Goal: Task Accomplishment & Management: Complete application form

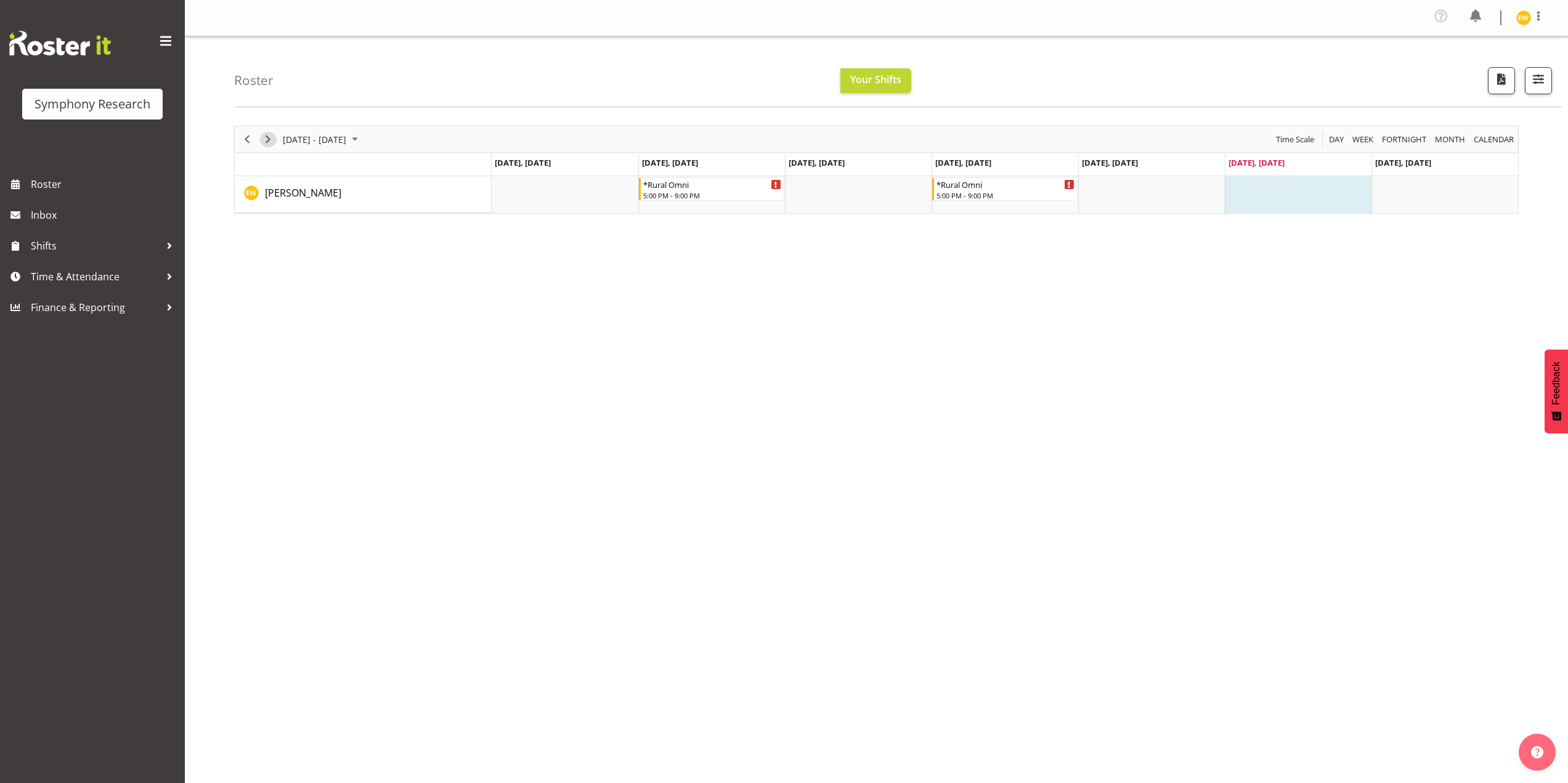
click at [269, 139] on span "Next" at bounding box center [268, 140] width 15 height 16
click at [1250, 186] on div "!!Weekend Residential (Roster IT Shift Label)" at bounding box center [1299, 183] width 139 height 12
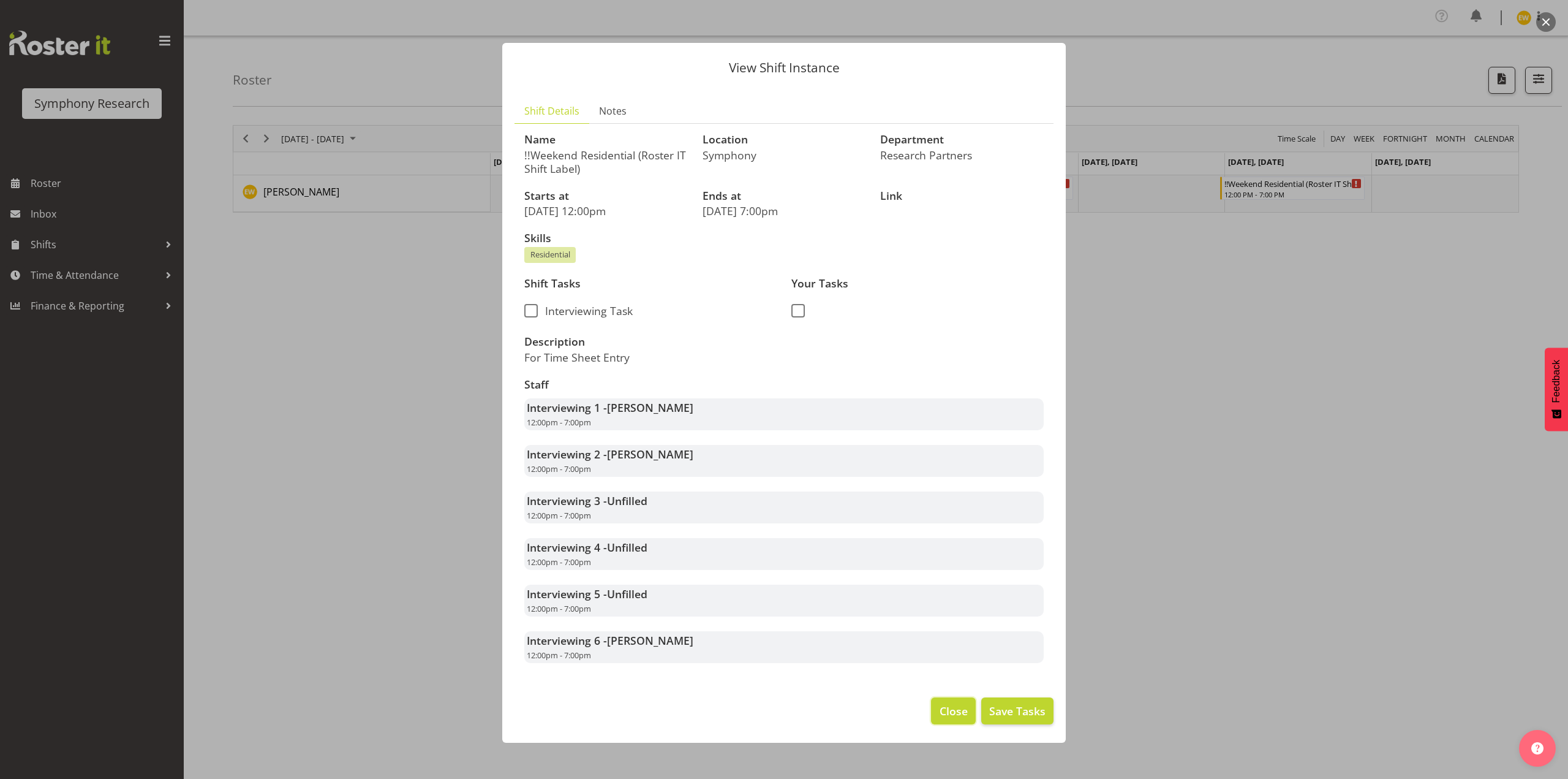
click at [944, 707] on span "Close" at bounding box center [954, 710] width 28 height 16
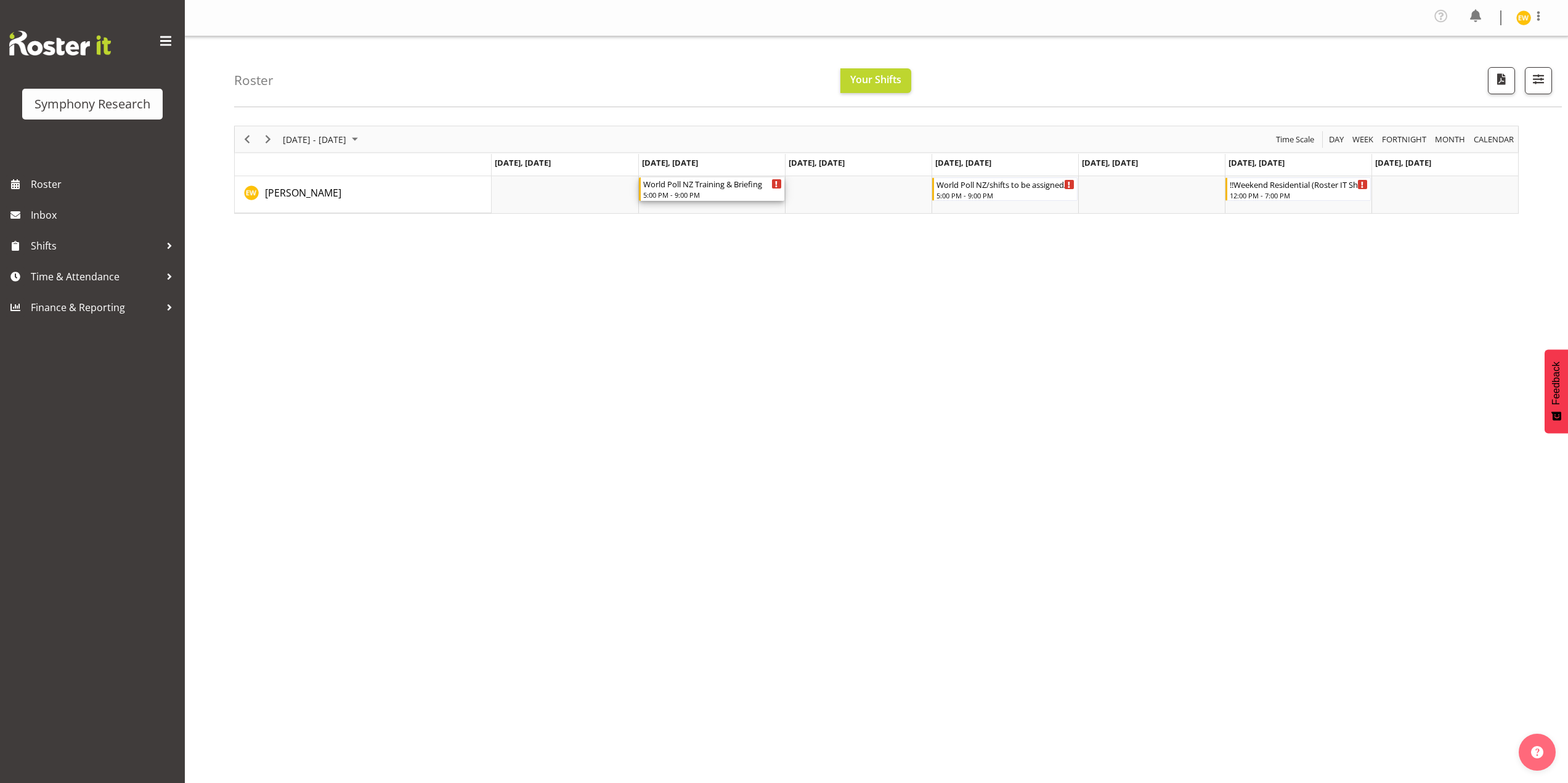
click at [712, 192] on div "5:00 PM - 9:00 PM" at bounding box center [712, 194] width 139 height 10
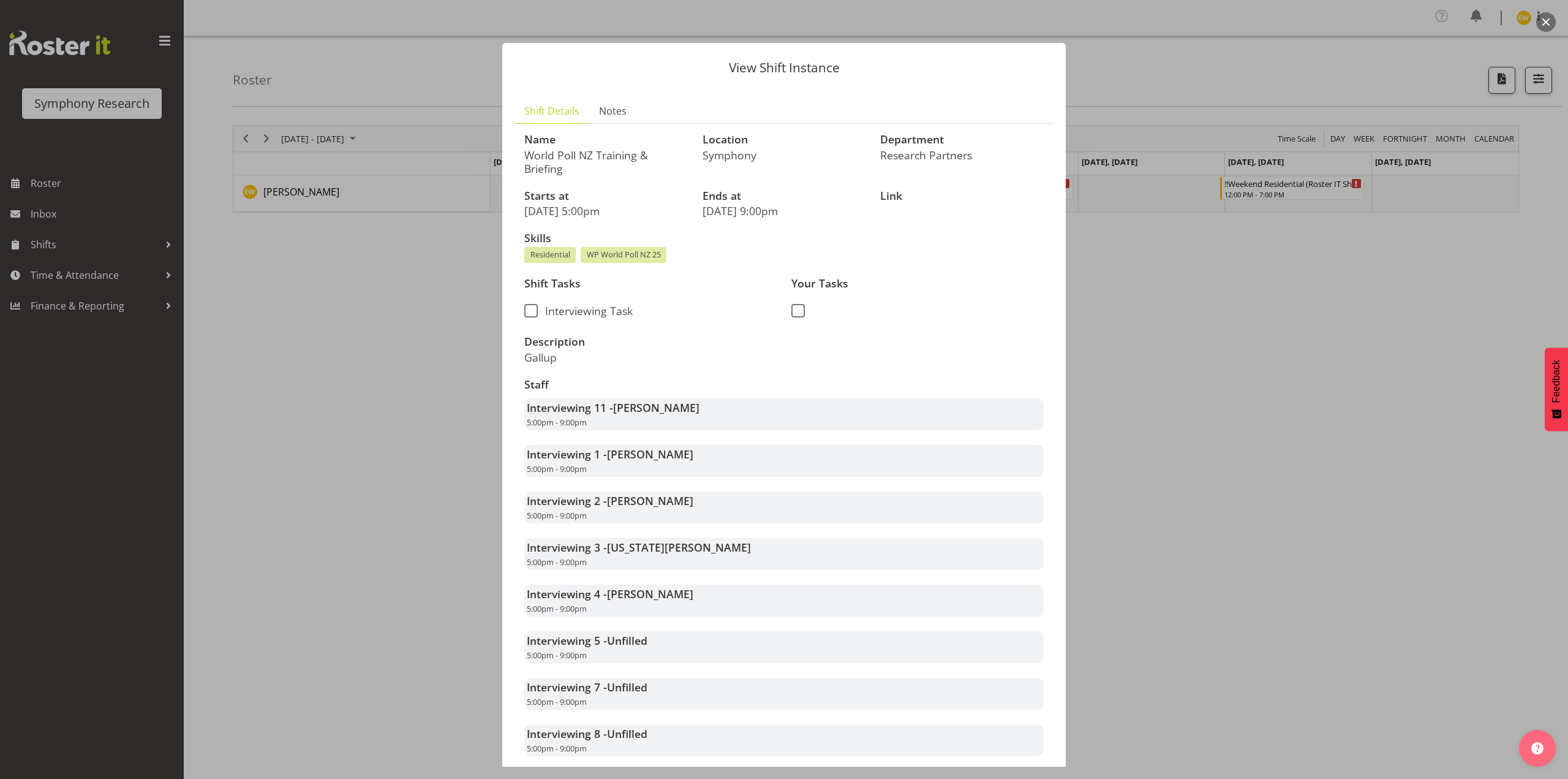
click at [1205, 376] on div at bounding box center [784, 390] width 1568 height 779
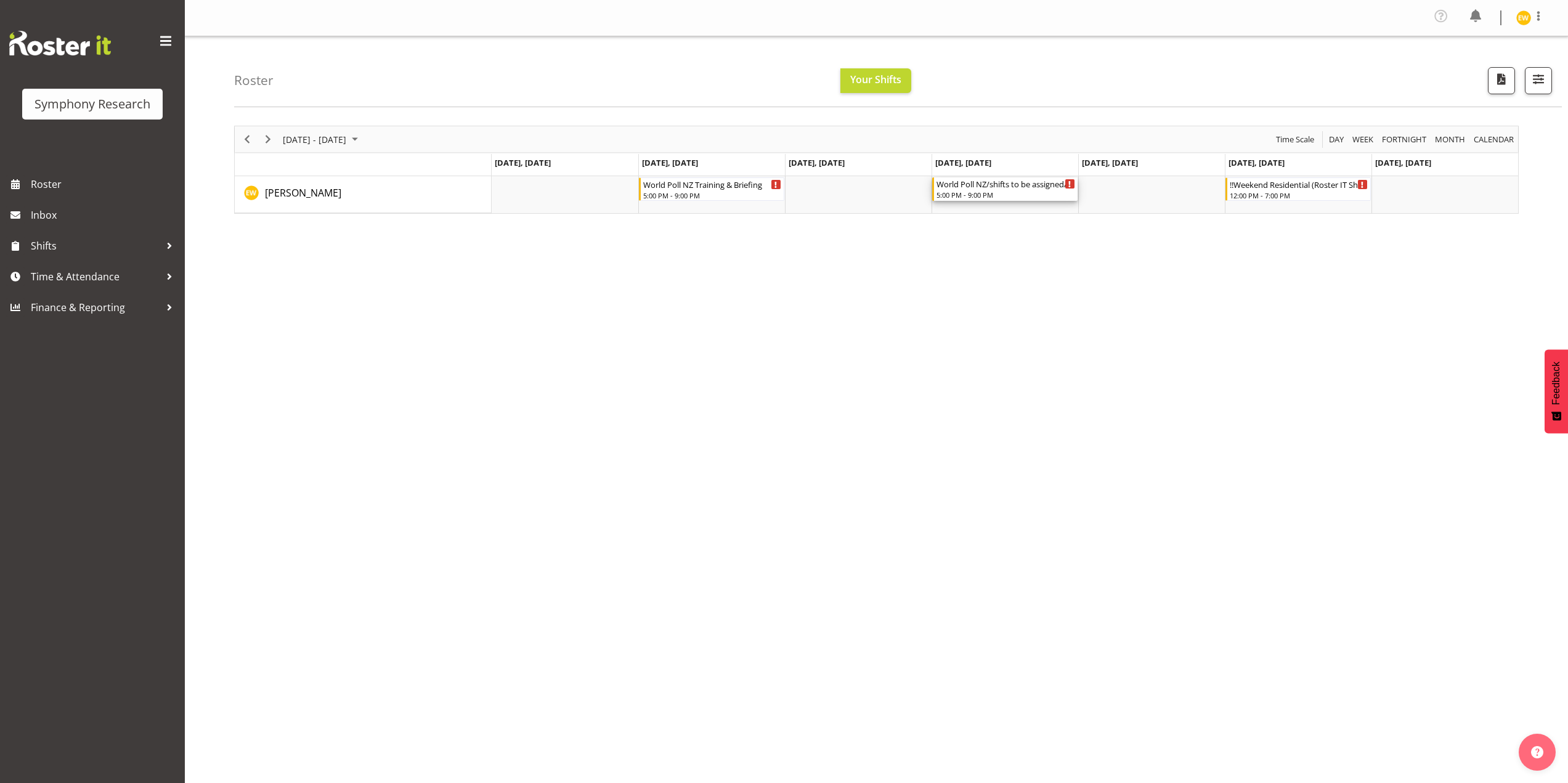
click at [981, 191] on div "5:00 PM - 9:00 PM" at bounding box center [1005, 194] width 139 height 10
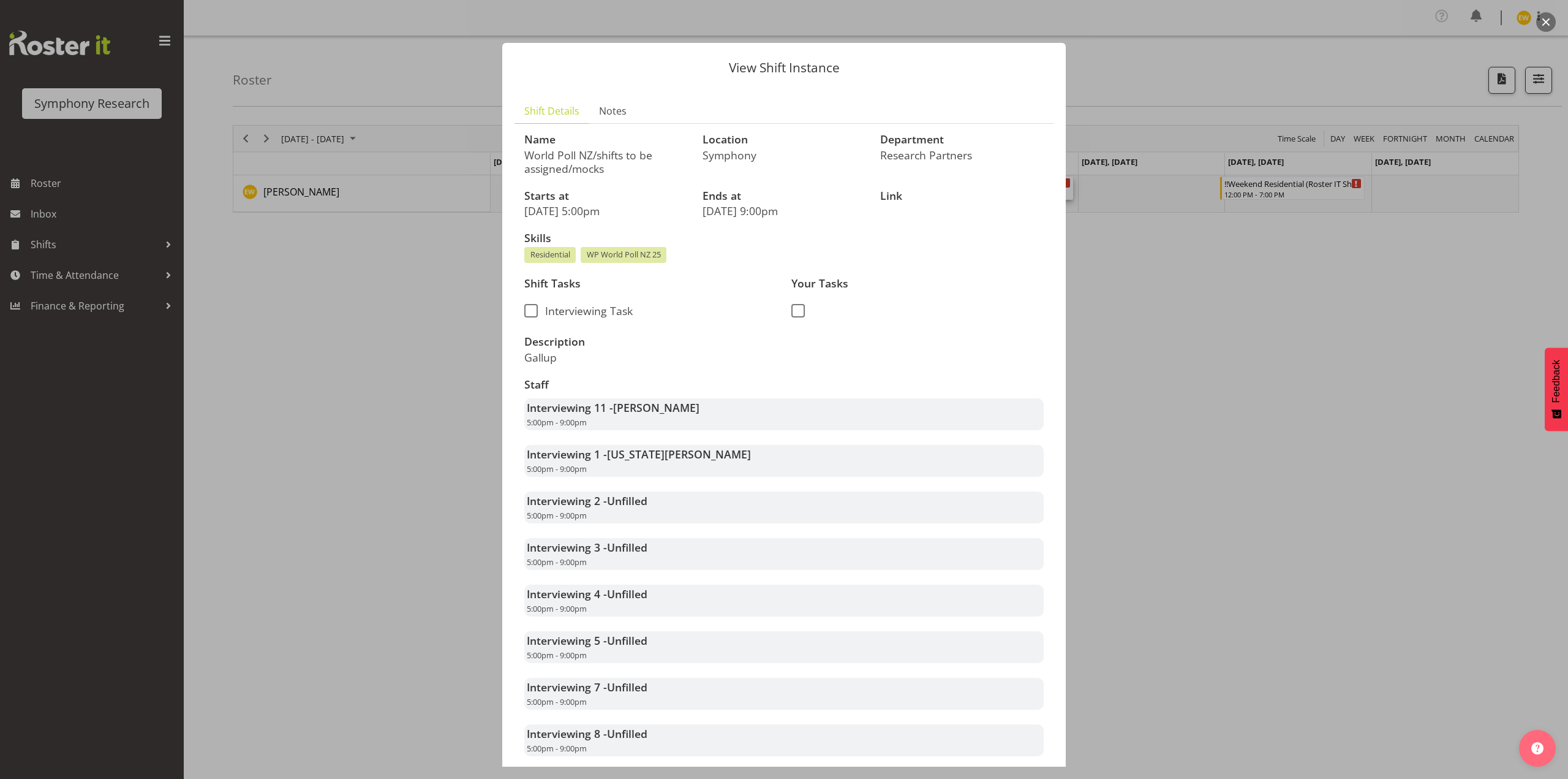
click at [1210, 397] on div at bounding box center [784, 390] width 1568 height 779
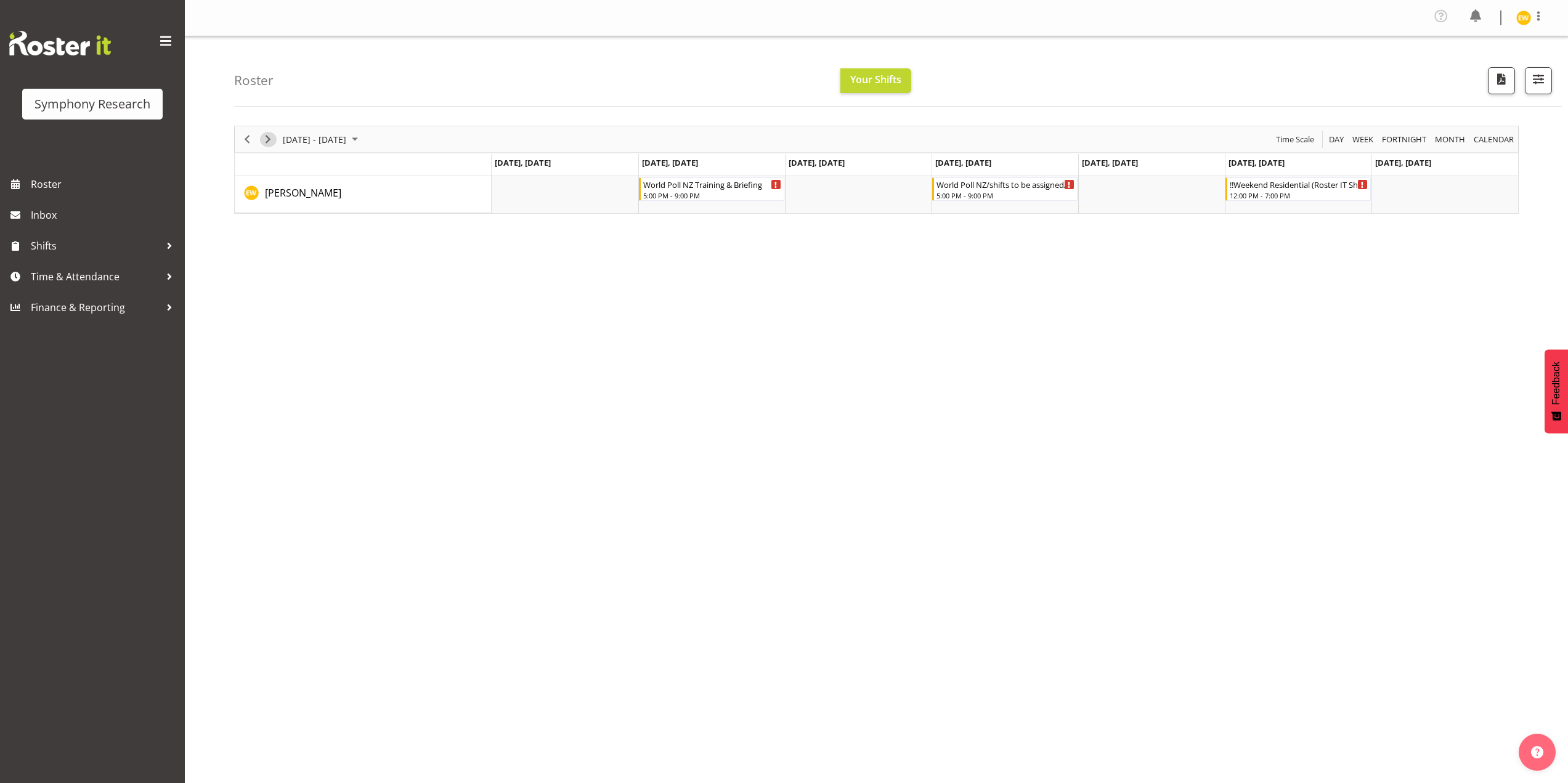
click at [263, 135] on span "Next" at bounding box center [268, 140] width 15 height 16
click at [82, 272] on span "Time & Attendance" at bounding box center [95, 276] width 129 height 18
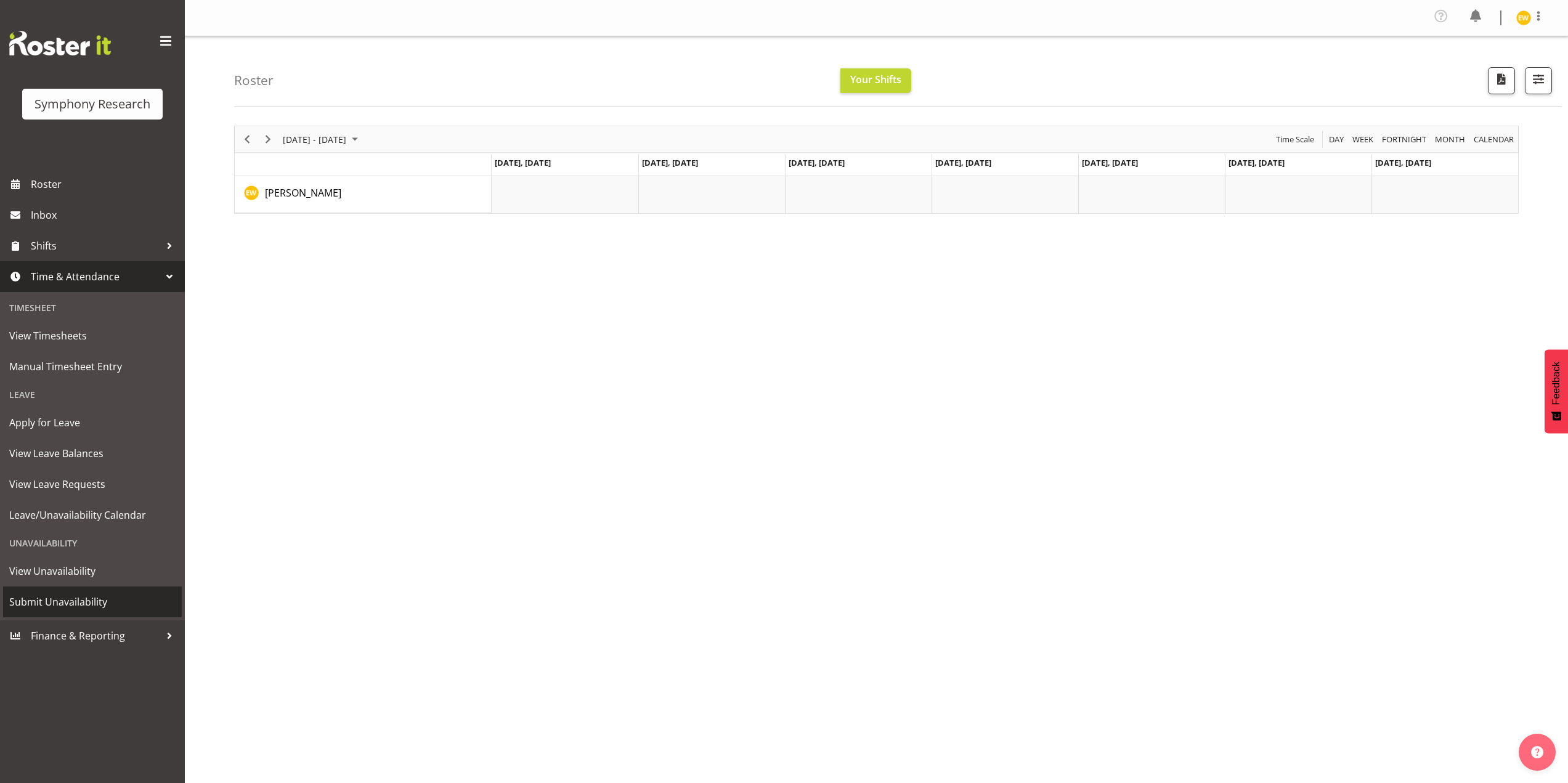
click at [52, 599] on span "Submit Unavailability" at bounding box center [92, 602] width 167 height 18
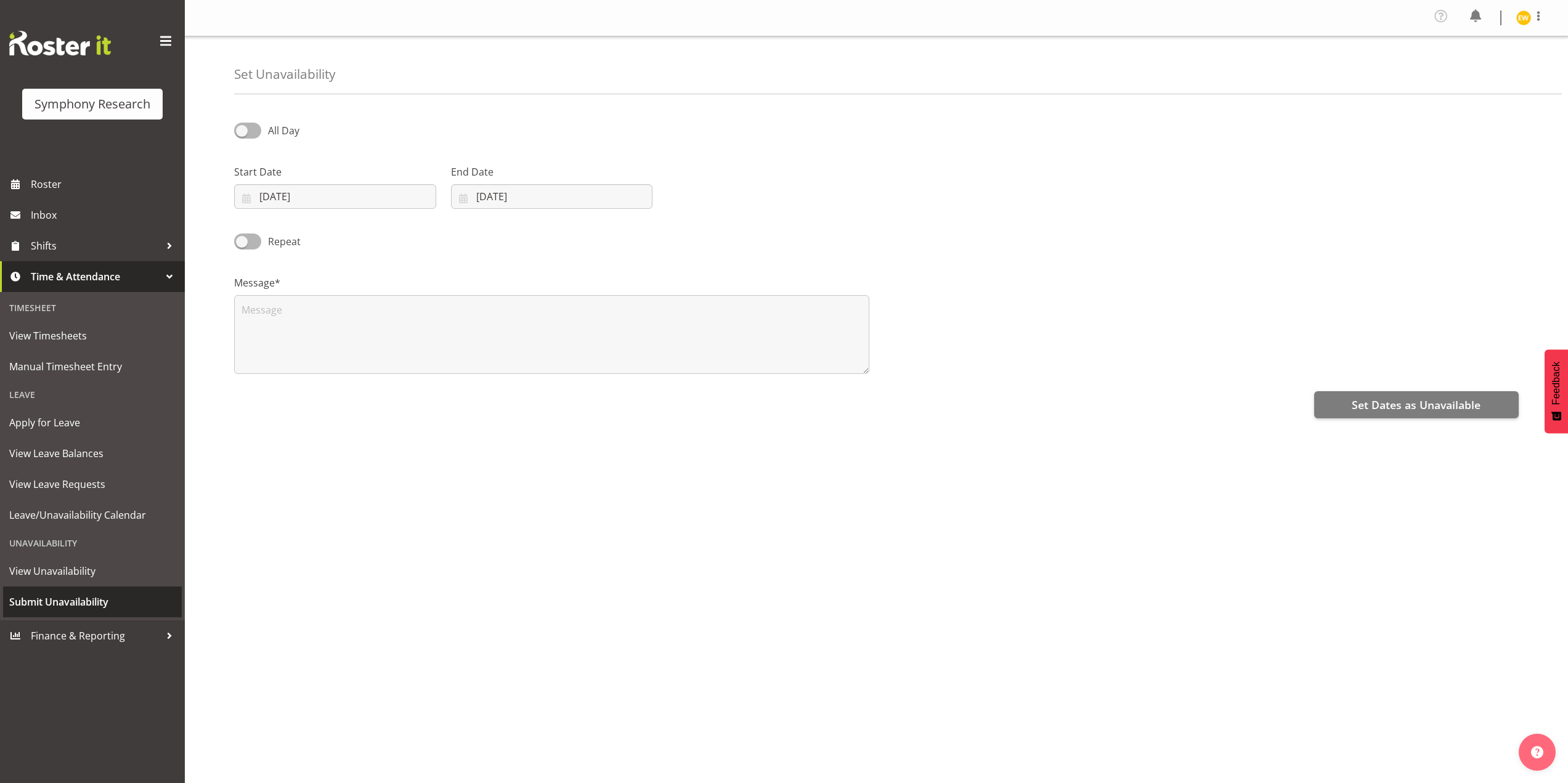
select select "7"
select select "2025"
click at [320, 203] on input "[DATE]" at bounding box center [335, 196] width 202 height 25
click at [406, 230] on span at bounding box center [412, 232] width 13 height 15
select select "8"
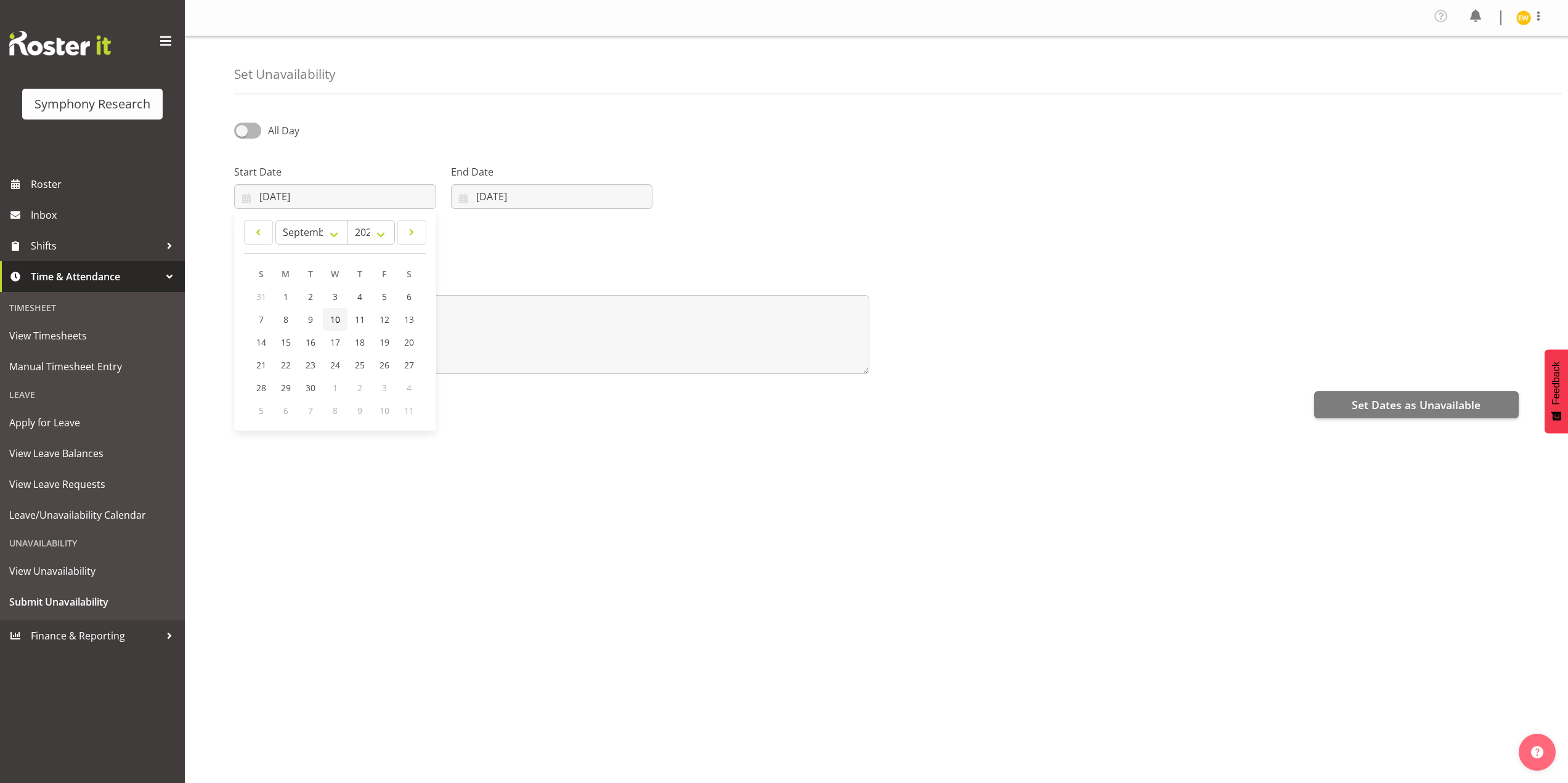
click at [332, 319] on span "10" at bounding box center [335, 319] width 10 height 12
type input "10/09/2025"
click at [504, 198] on input "30/08/2025" at bounding box center [552, 196] width 202 height 25
click at [615, 230] on span at bounding box center [623, 232] width 15 height 15
select select "8"
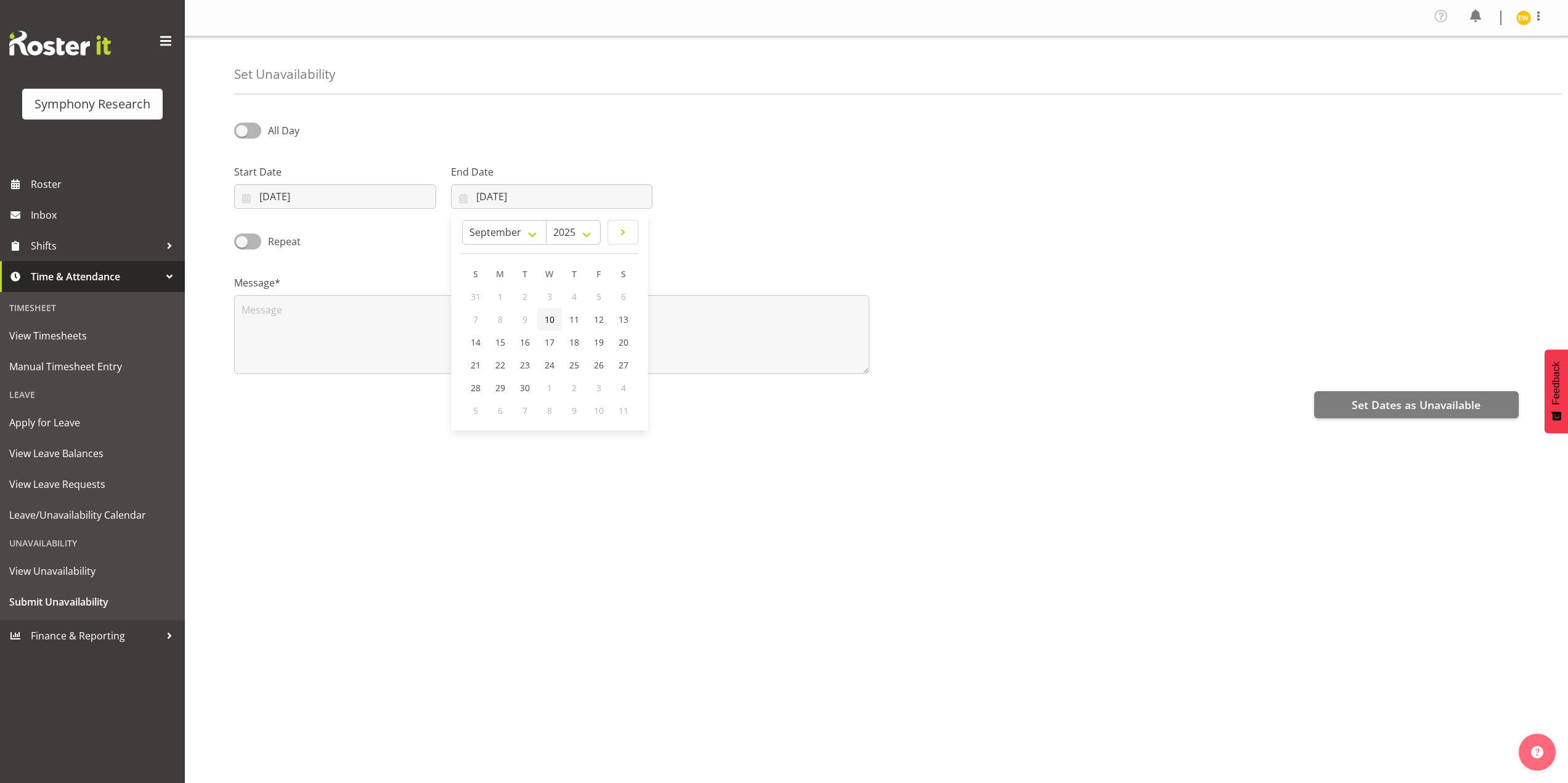
click at [560, 319] on link "10" at bounding box center [550, 319] width 25 height 23
type input "10/09/2025"
click at [418, 334] on textarea at bounding box center [552, 334] width 635 height 79
type textarea "a"
click at [1378, 405] on span "Set Dates as Unavailable" at bounding box center [1416, 405] width 129 height 16
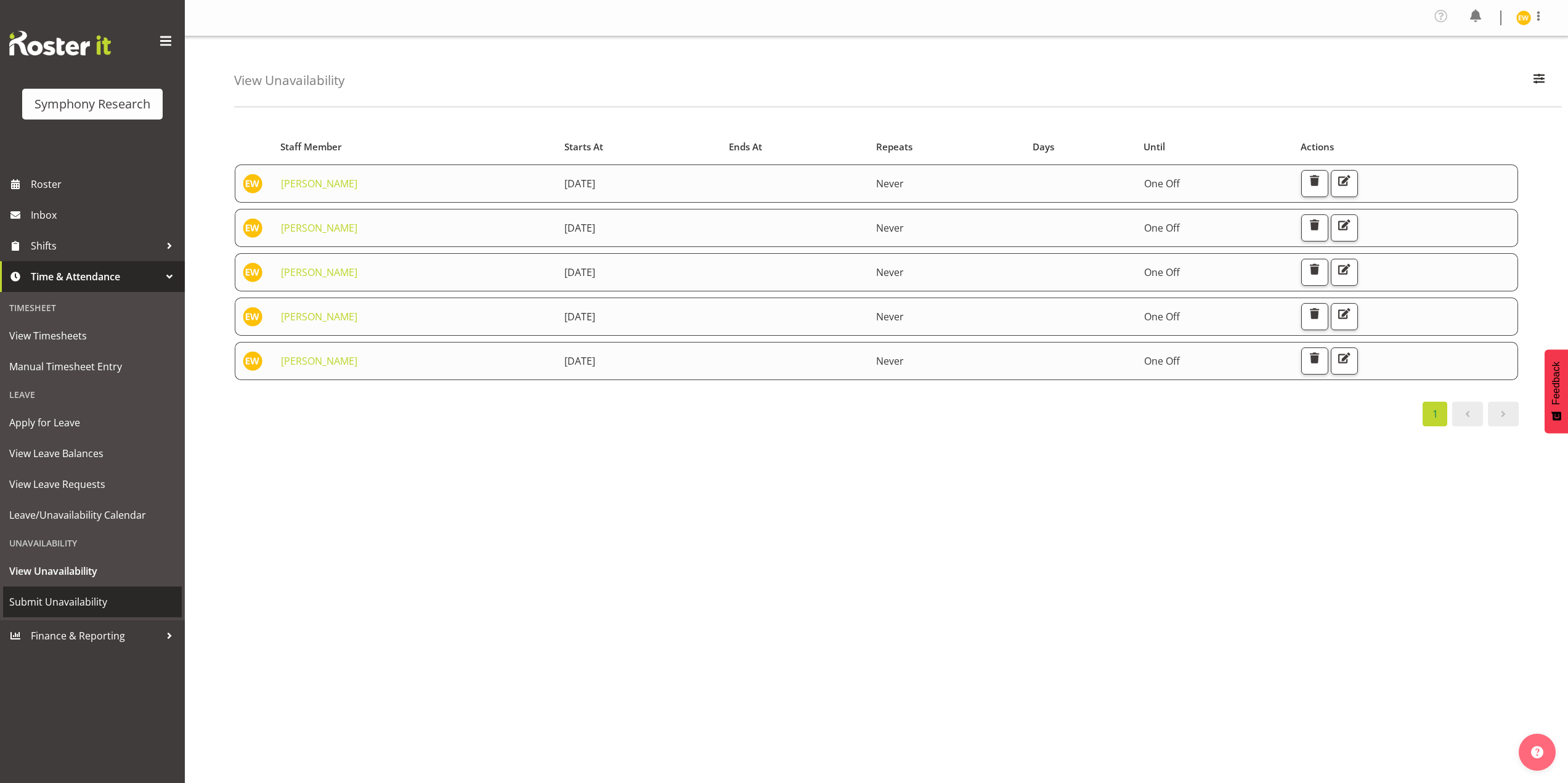
click at [51, 608] on span "Submit Unavailability" at bounding box center [92, 602] width 167 height 18
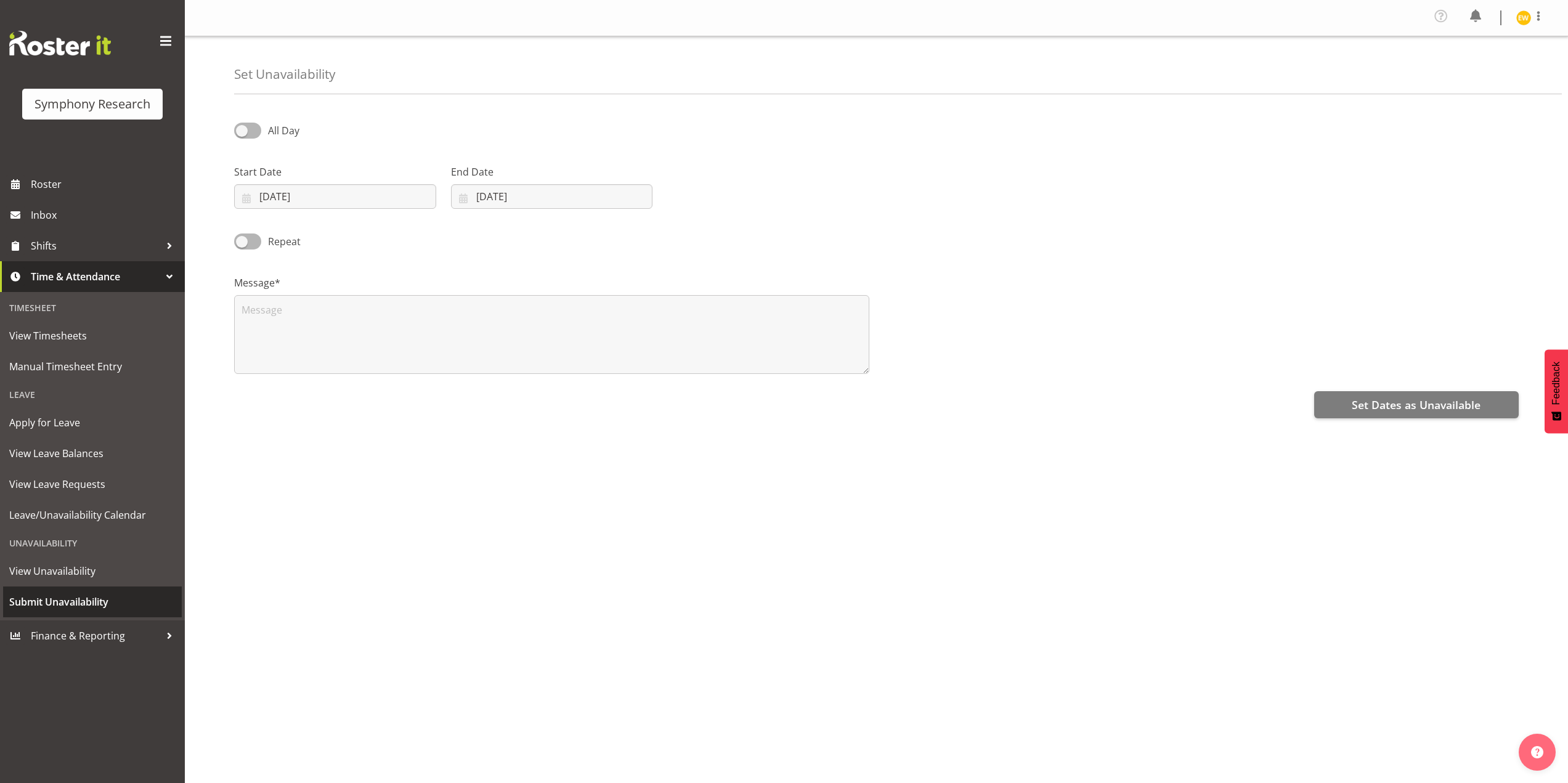
select select "7"
select select "2025"
click at [267, 211] on div "Start Date [DATE] January February March April May June July August September O…" at bounding box center [335, 181] width 217 height 69
click at [275, 194] on input "30/08/2025" at bounding box center [335, 196] width 202 height 25
click at [409, 227] on span at bounding box center [412, 232] width 13 height 15
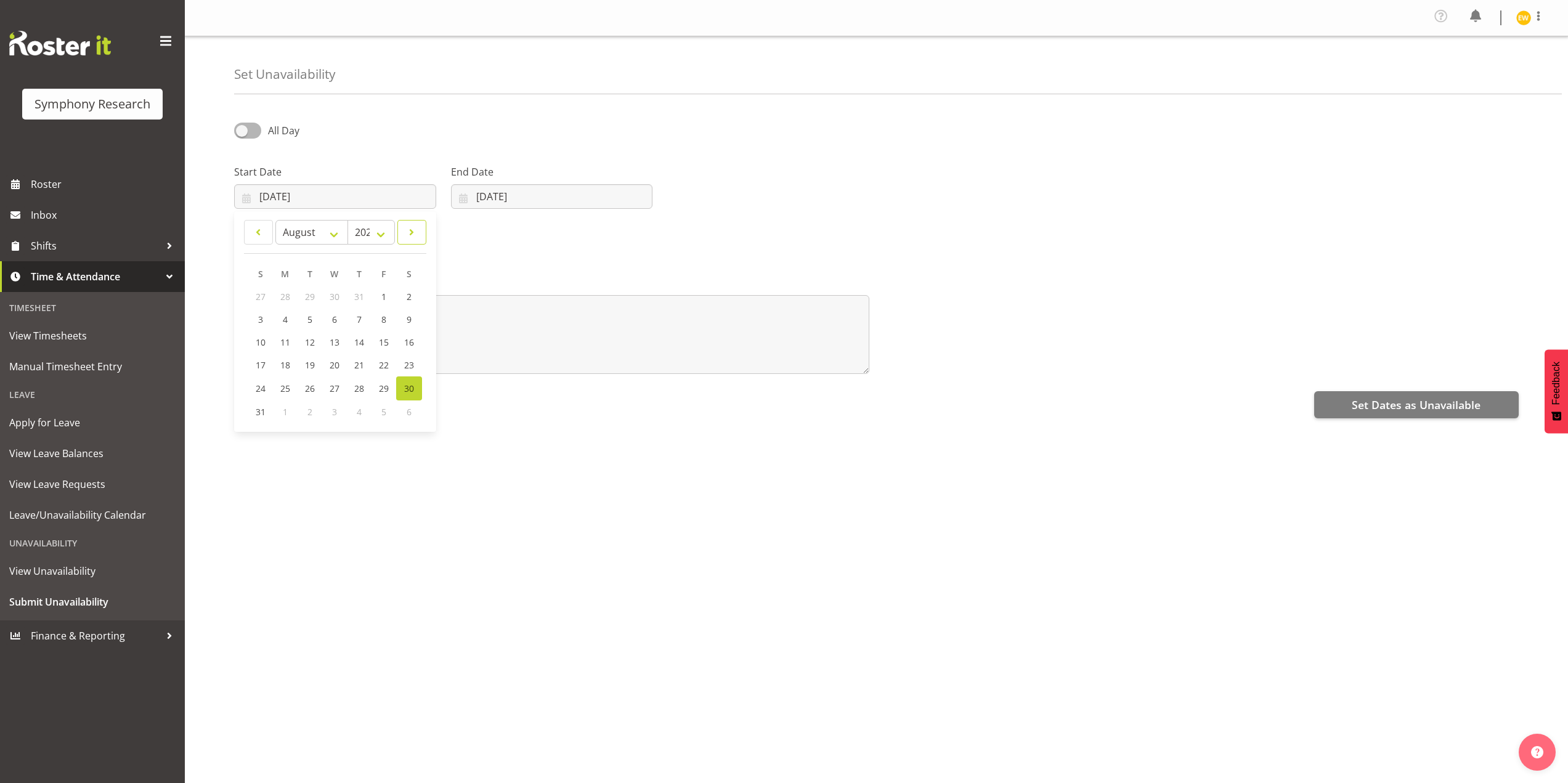
select select "8"
click at [362, 319] on span "11" at bounding box center [359, 319] width 10 height 12
type input "11/09/2025"
click at [494, 195] on input "[DATE]" at bounding box center [552, 196] width 202 height 25
click at [619, 234] on span at bounding box center [623, 232] width 15 height 15
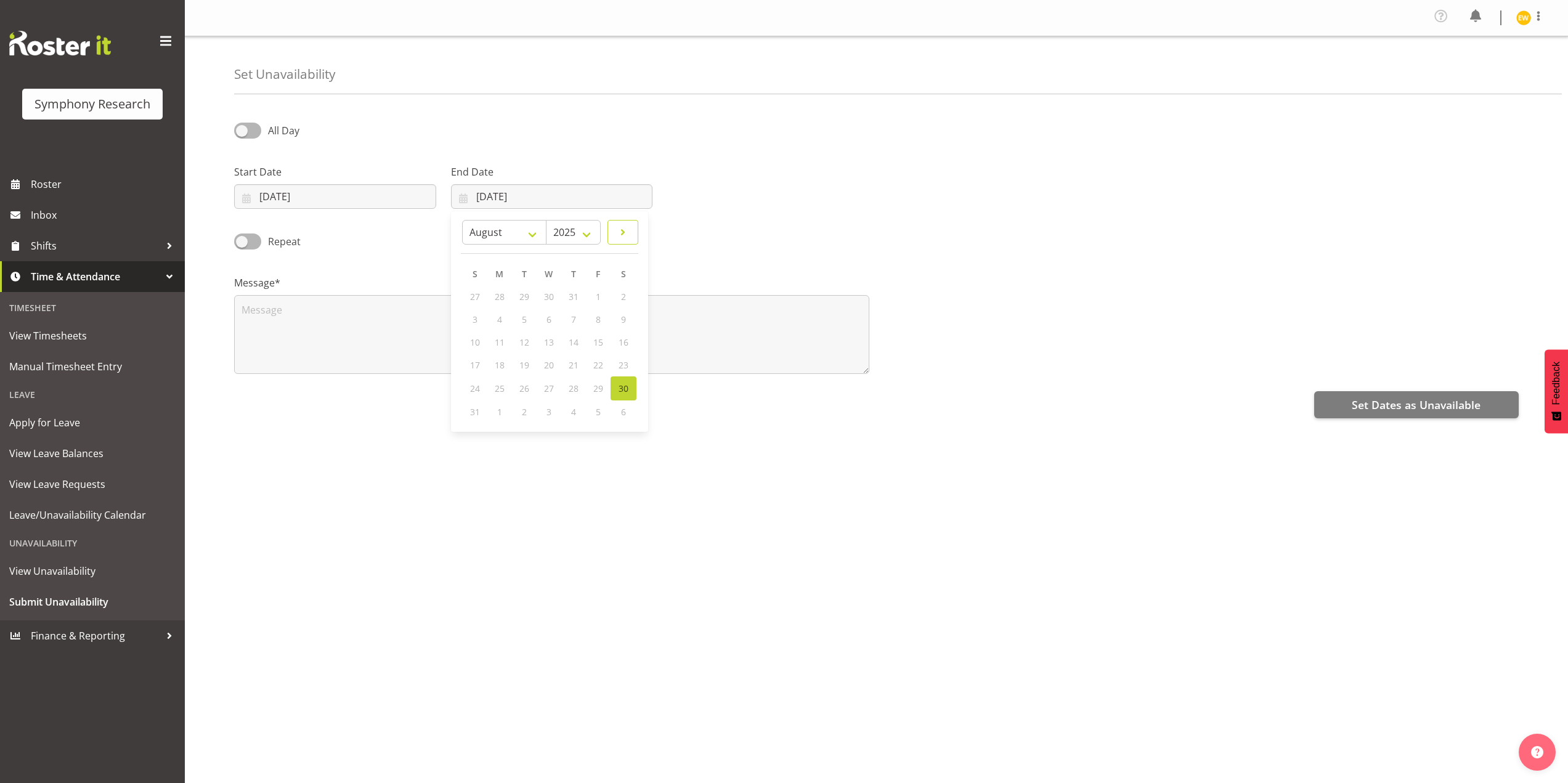
select select "8"
click at [579, 327] on link "11" at bounding box center [574, 319] width 25 height 23
type input "11/09/2025"
click at [301, 338] on textarea at bounding box center [552, 334] width 635 height 79
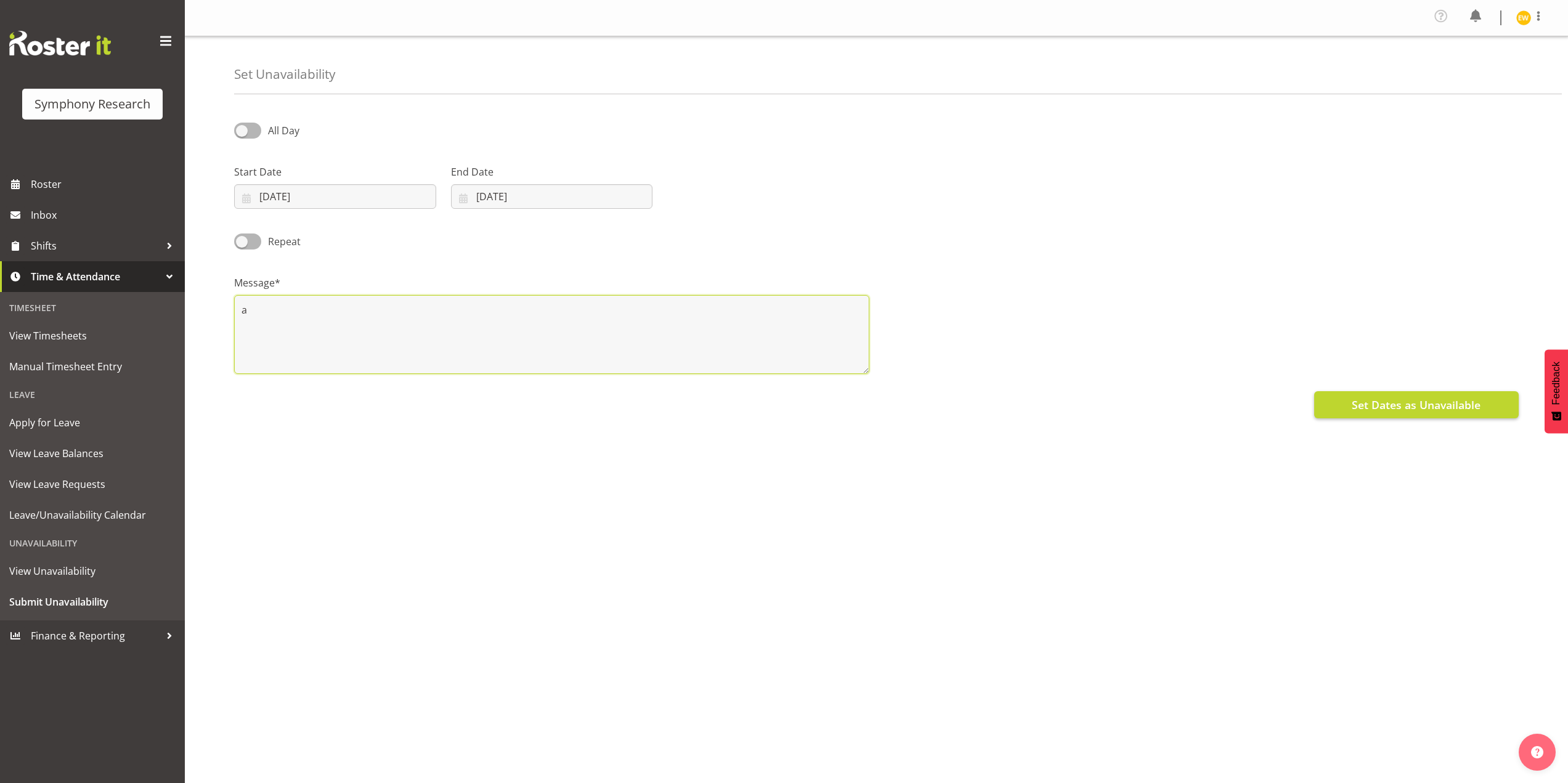
type textarea "a"
click at [1394, 411] on span "Set Dates as Unavailable" at bounding box center [1416, 405] width 129 height 16
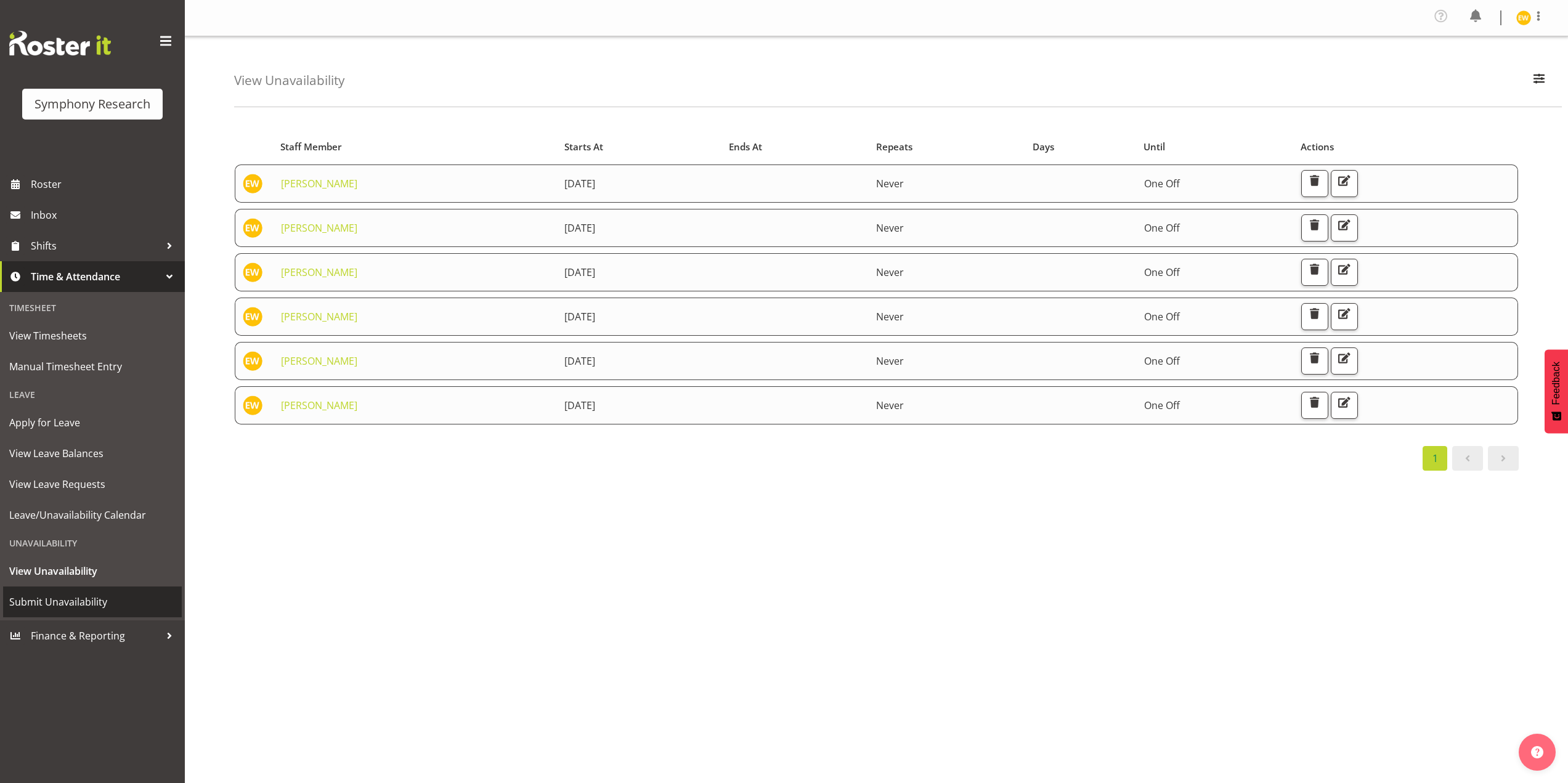
click at [77, 602] on span "Submit Unavailability" at bounding box center [92, 602] width 167 height 18
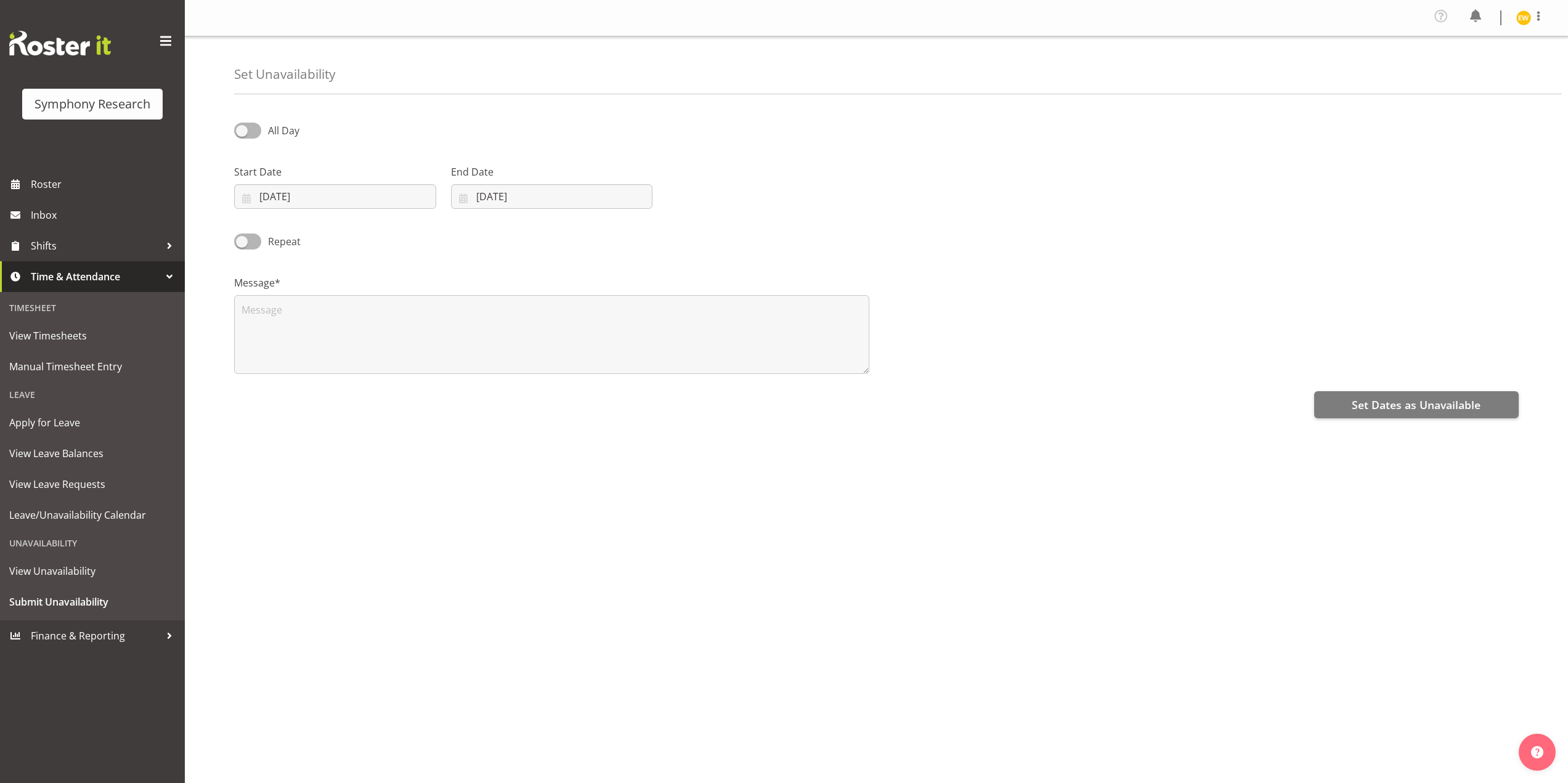
select select "7"
select select "2025"
click at [286, 206] on input "[DATE]" at bounding box center [335, 196] width 202 height 25
click at [413, 229] on span at bounding box center [412, 232] width 13 height 15
select select "8"
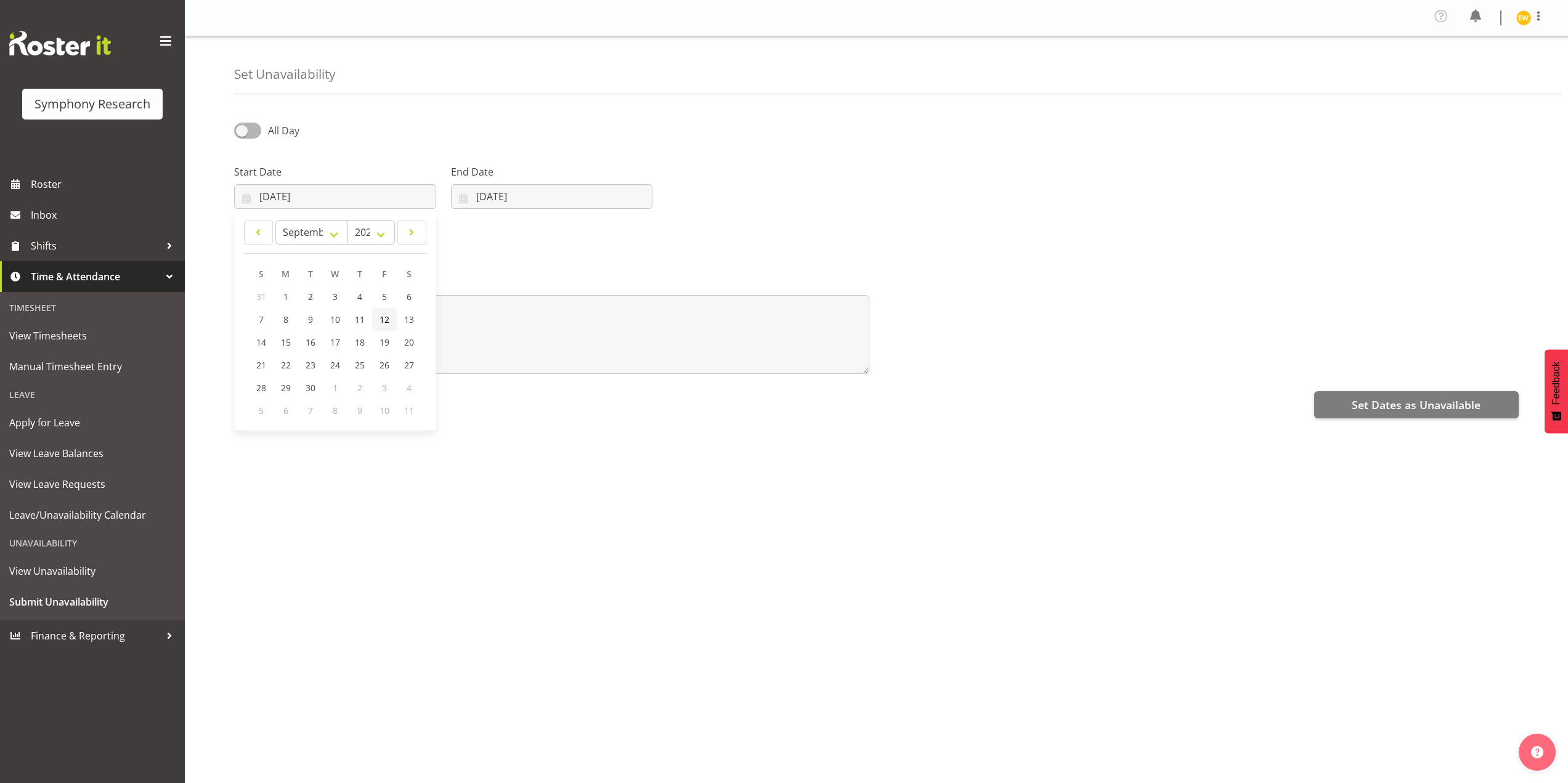
click at [386, 323] on span "12" at bounding box center [384, 319] width 10 height 12
type input "[DATE]"
click at [501, 195] on input "30/08/2025" at bounding box center [552, 196] width 202 height 25
click at [618, 239] on span at bounding box center [623, 232] width 15 height 15
select select "8"
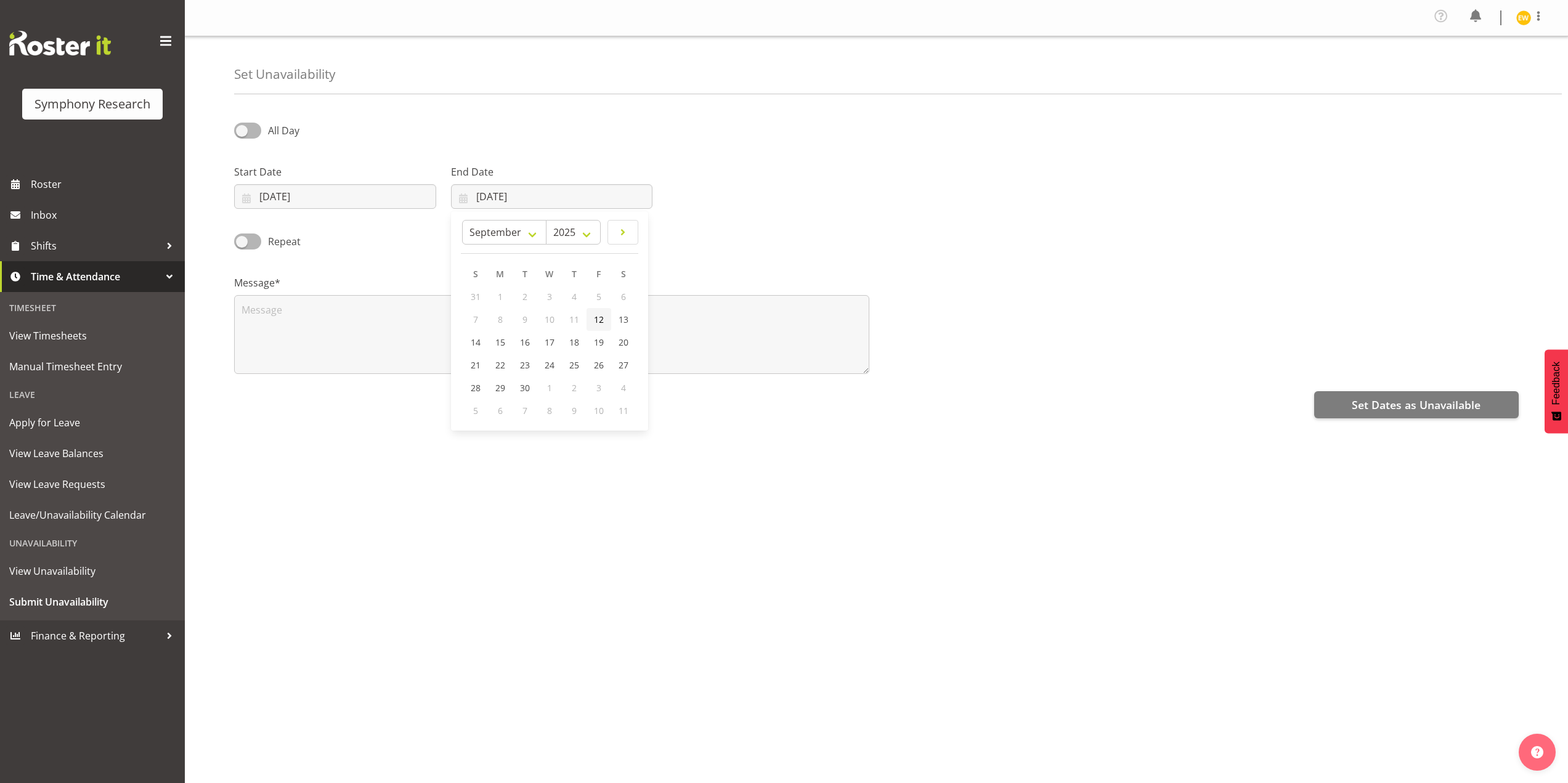
click at [604, 319] on link "12" at bounding box center [599, 319] width 25 height 23
type input "12/09/2025"
click at [412, 344] on textarea at bounding box center [552, 334] width 635 height 79
type textarea "a"
drag, startPoint x: 1398, startPoint y: 401, endPoint x: 1420, endPoint y: 413, distance: 25.1
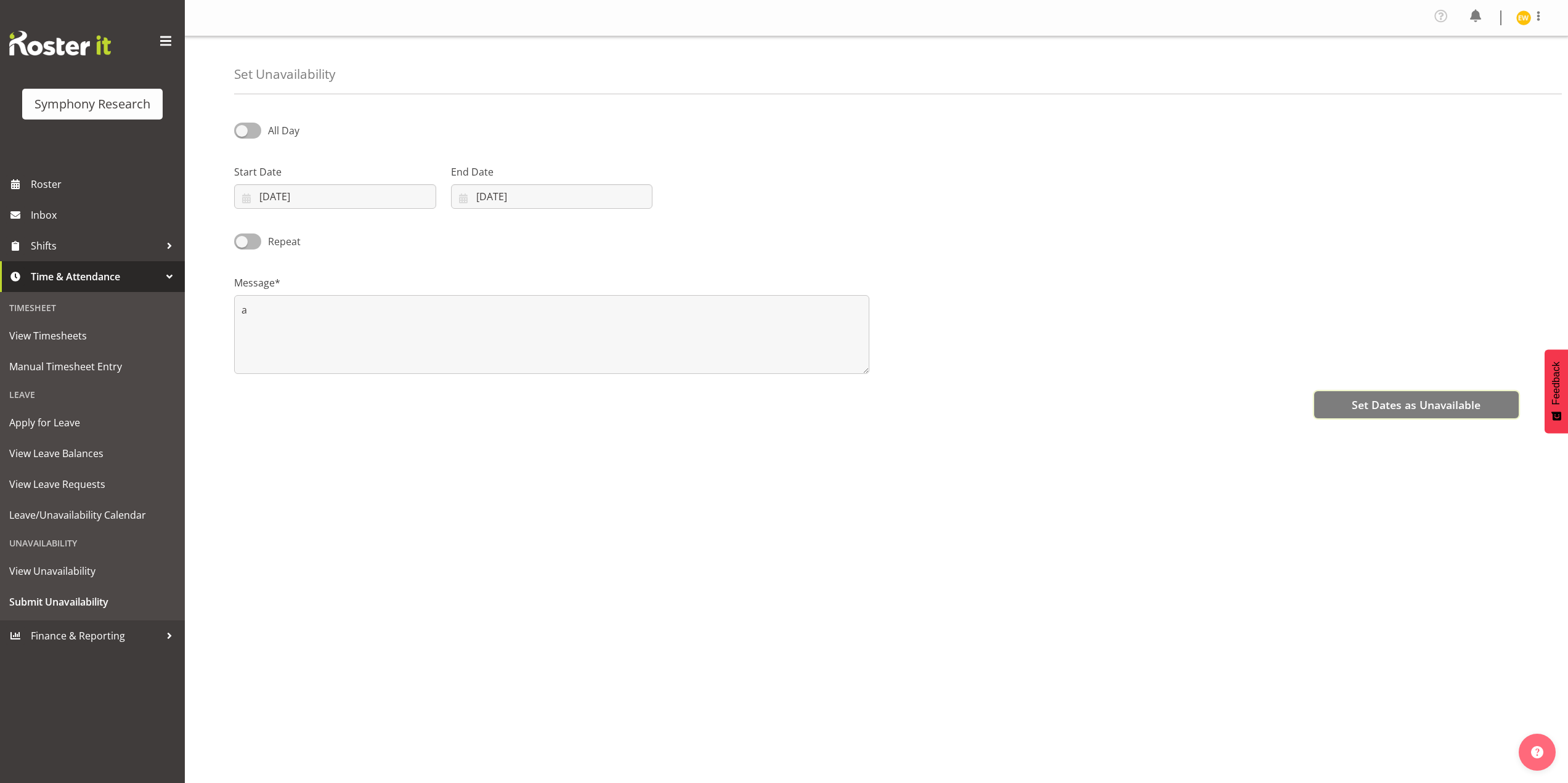
click at [1402, 401] on span "Set Dates as Unavailable" at bounding box center [1416, 405] width 129 height 16
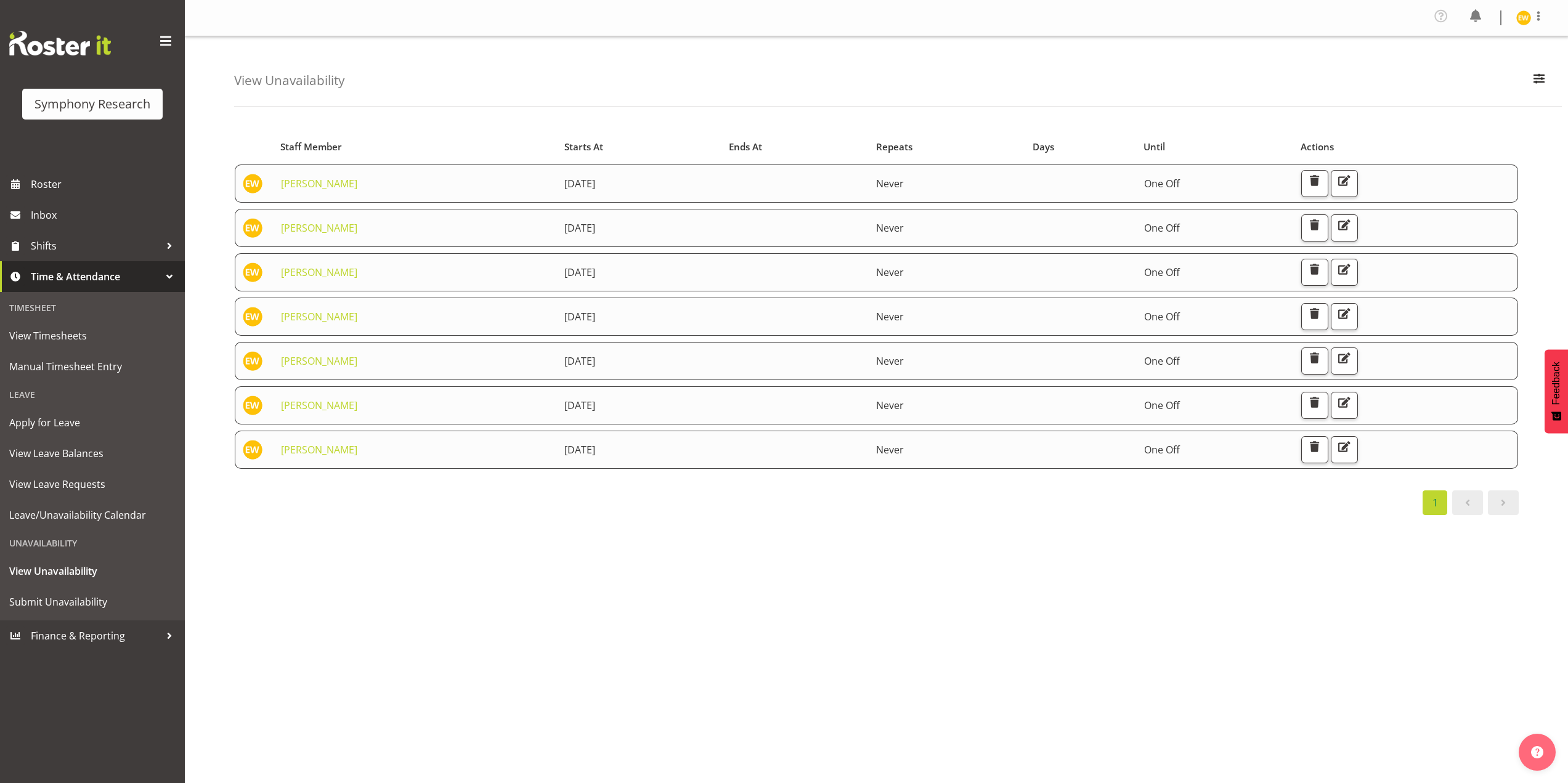
click at [405, 600] on div "Starts At Staff Member Starts At Ends At Repeats Days Until Actions [PERSON_NAM…" at bounding box center [901, 363] width 1334 height 493
click at [38, 599] on span "Submit Unavailability" at bounding box center [92, 602] width 167 height 18
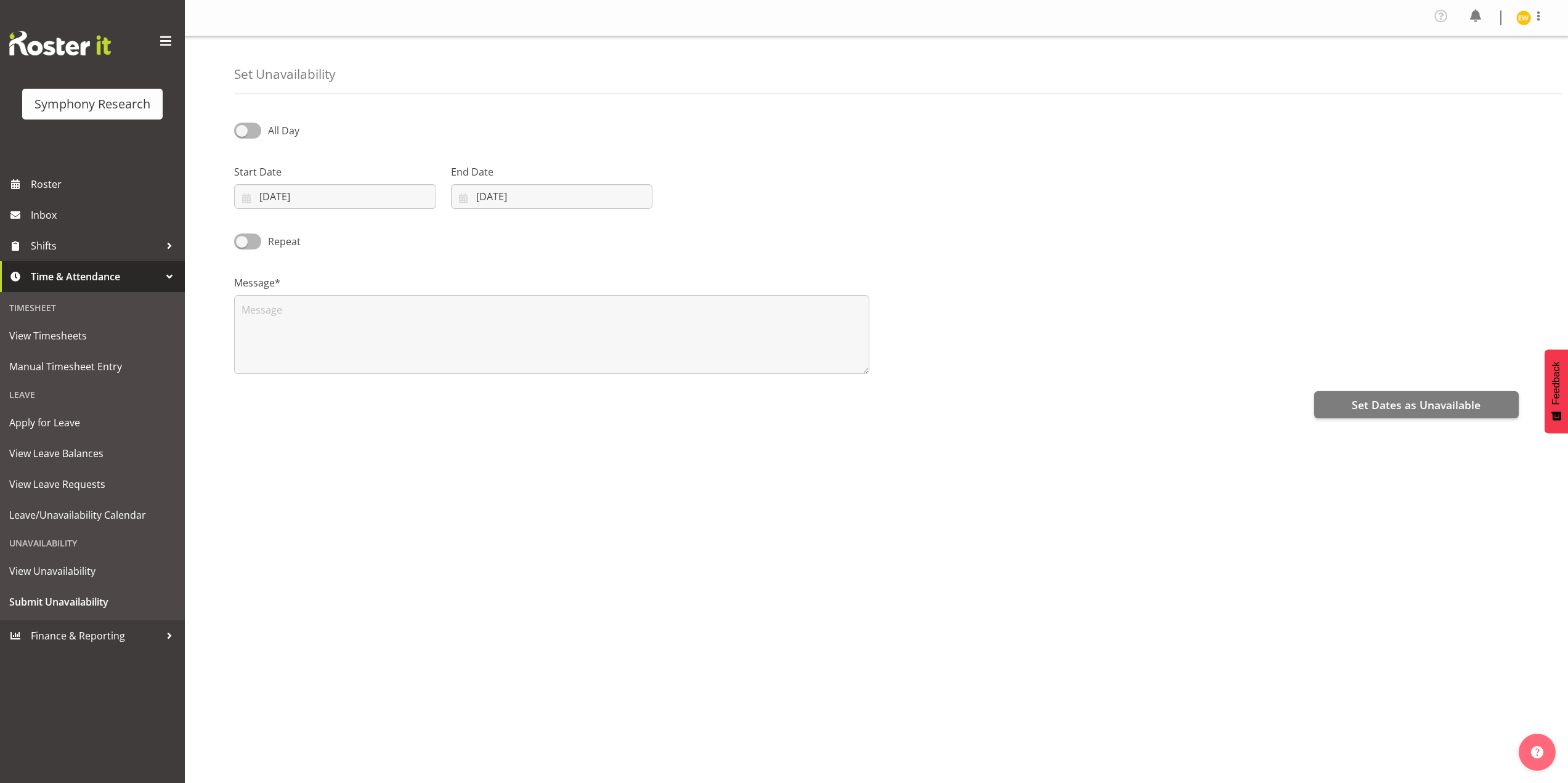
select select "7"
select select "2025"
click at [280, 196] on input "30/08/2025" at bounding box center [335, 196] width 202 height 25
click at [412, 230] on span at bounding box center [412, 232] width 13 height 15
select select "8"
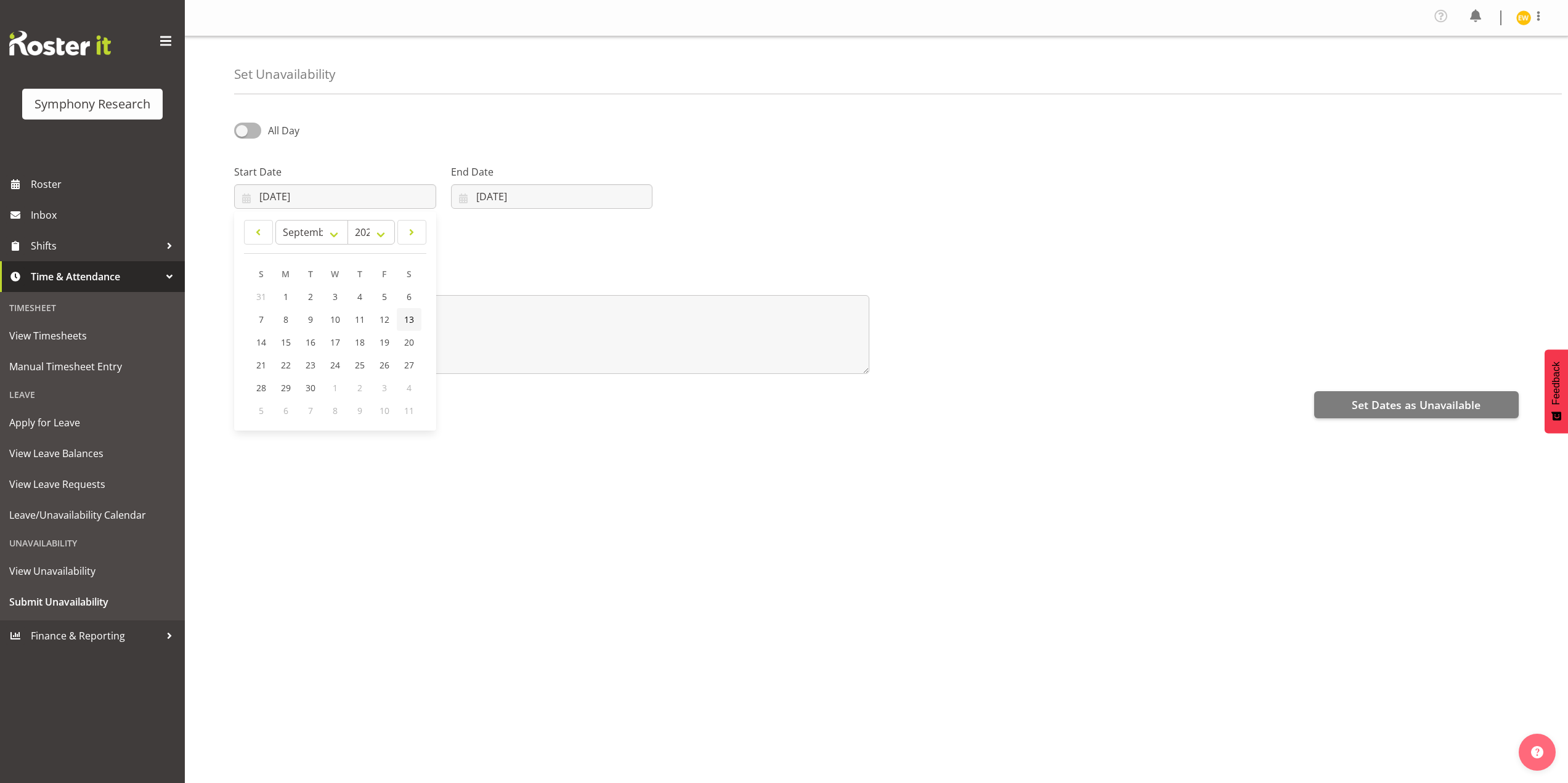
click at [401, 321] on link "13" at bounding box center [409, 319] width 25 height 23
type input "13/09/2025"
click at [492, 194] on input "30/08/2025" at bounding box center [552, 196] width 202 height 25
click at [624, 241] on link at bounding box center [623, 232] width 31 height 25
select select "8"
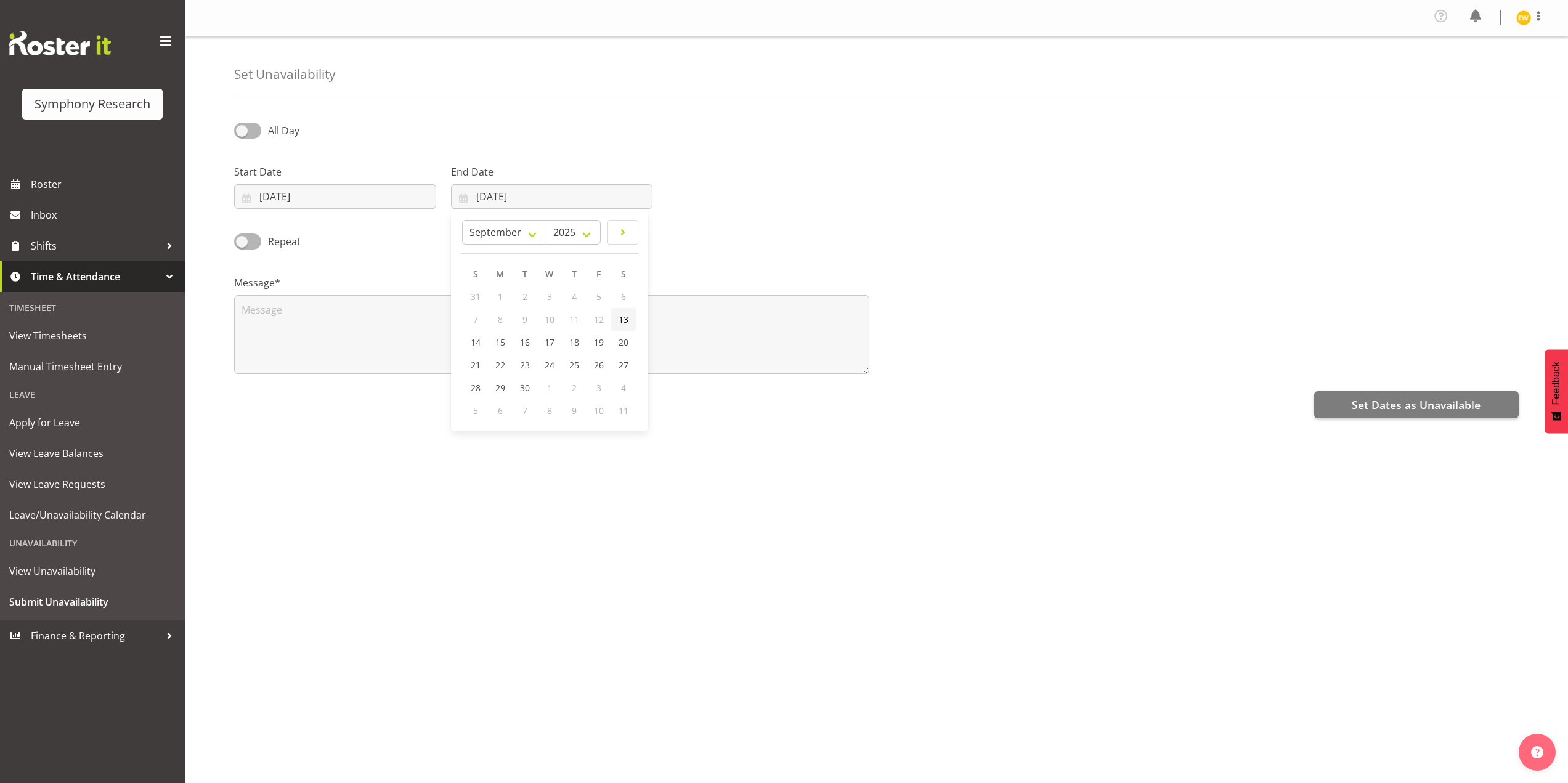
click at [623, 323] on span "13" at bounding box center [623, 319] width 10 height 12
type input "13/09/2025"
click at [306, 332] on textarea at bounding box center [552, 334] width 635 height 79
type textarea "a"
click at [1388, 402] on span "Set Dates as Unavailable" at bounding box center [1416, 405] width 129 height 16
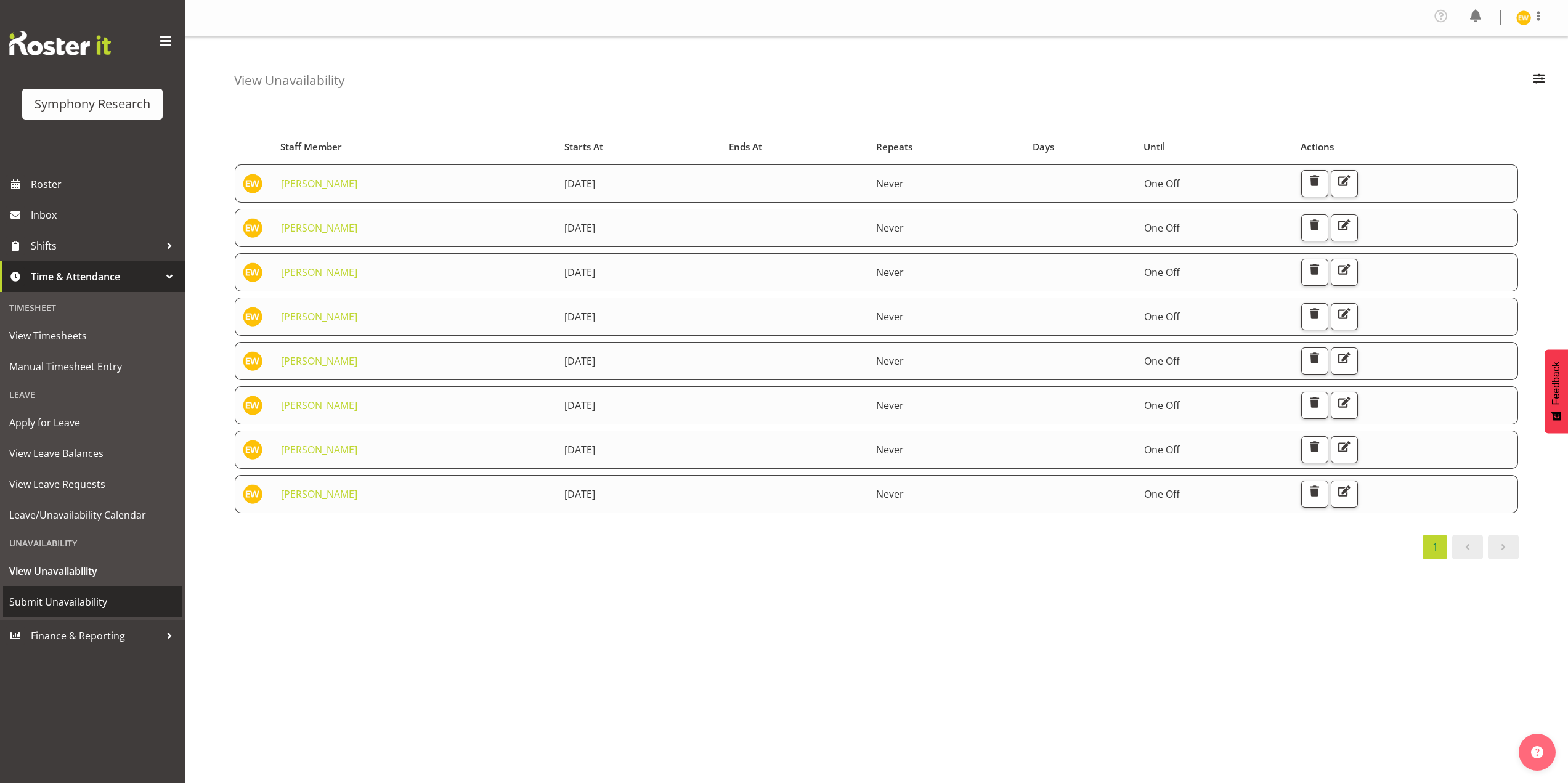
click at [42, 600] on span "Submit Unavailability" at bounding box center [92, 602] width 167 height 18
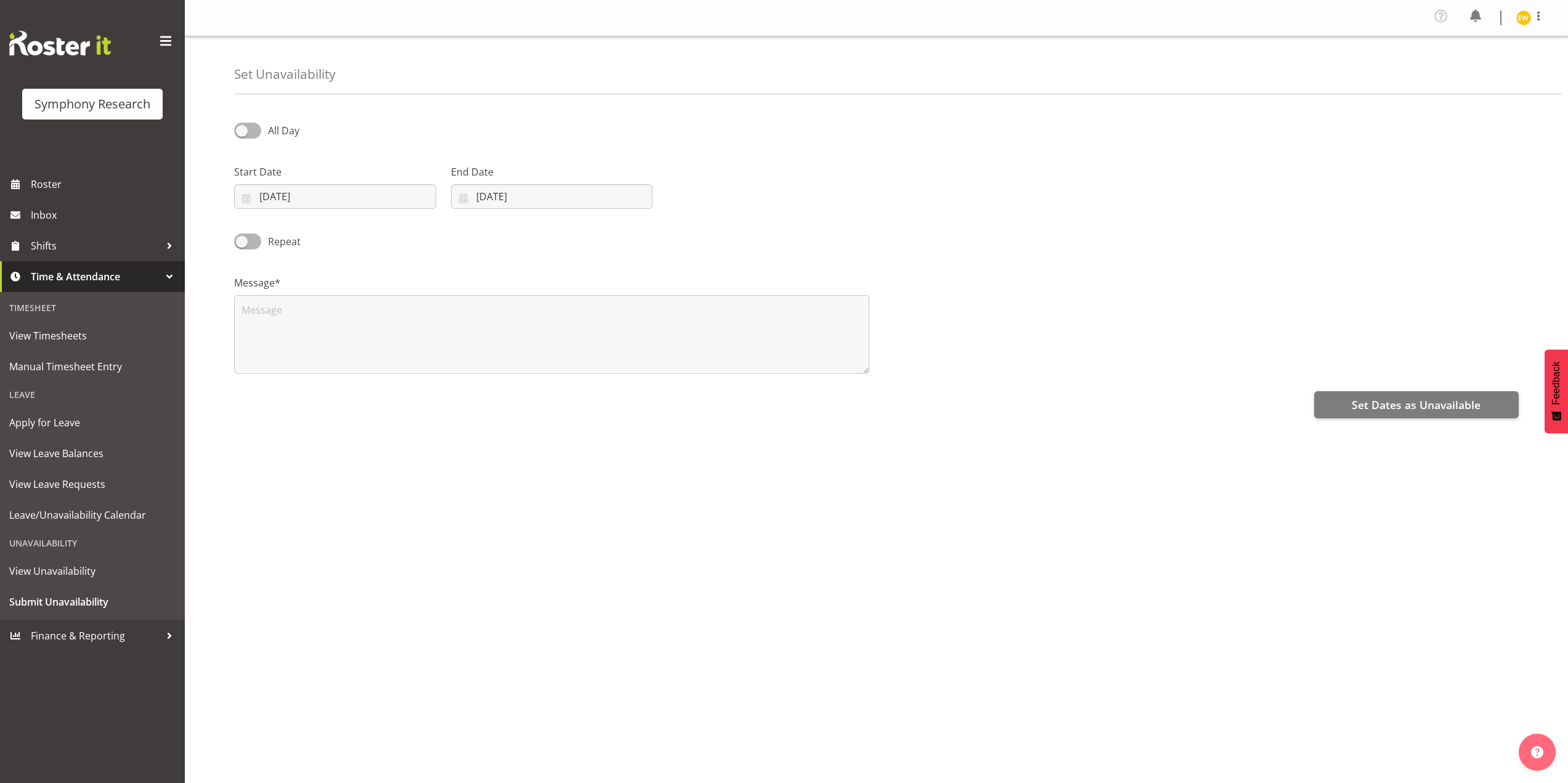
select select "7"
select select "2025"
click at [293, 197] on input "30/08/2025" at bounding box center [335, 196] width 202 height 25
click at [413, 233] on span at bounding box center [412, 232] width 13 height 15
select select "8"
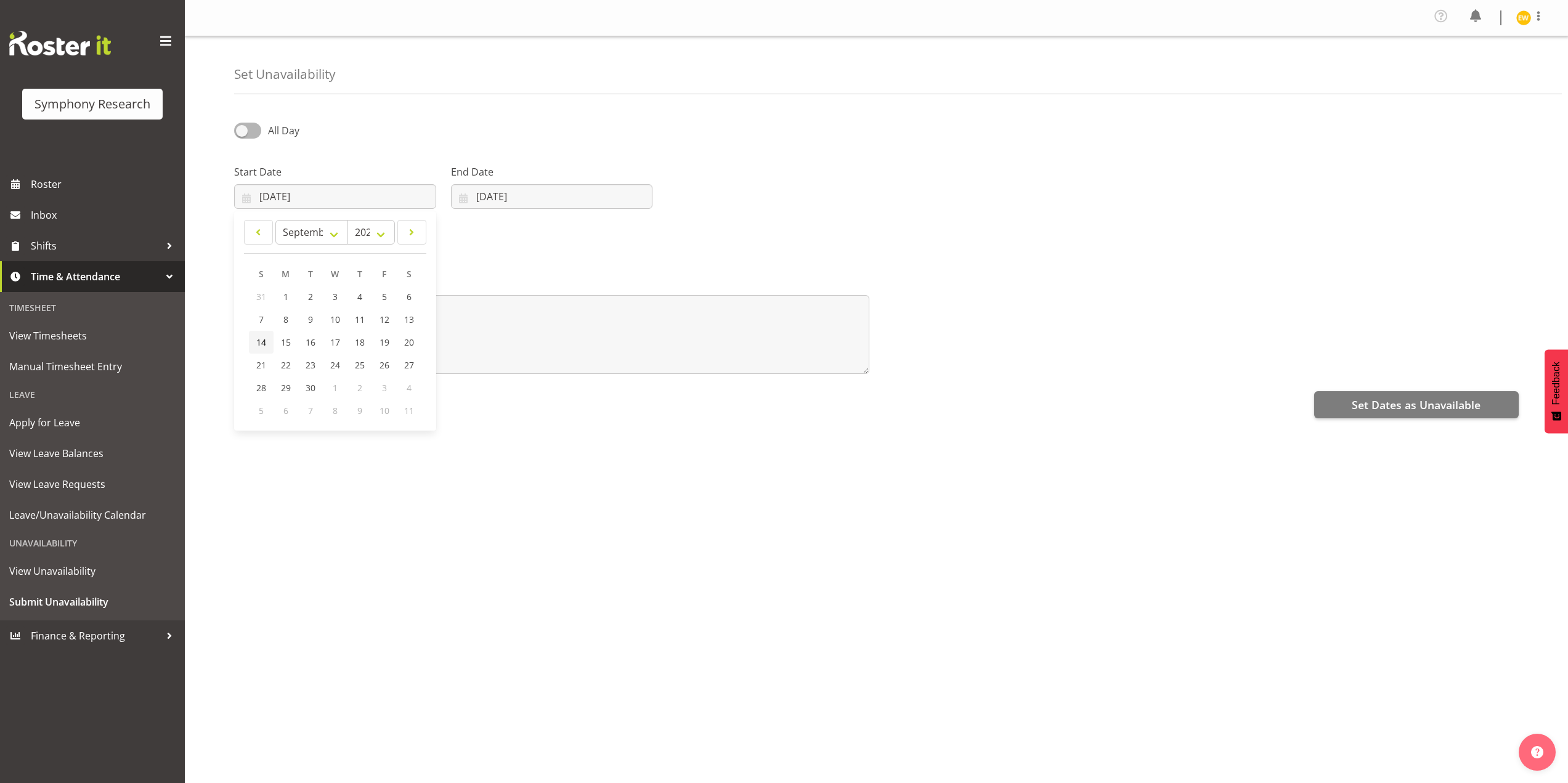
click at [262, 345] on span "14" at bounding box center [261, 342] width 10 height 12
type input "14/09/2025"
click at [513, 203] on input "30/08/2025" at bounding box center [552, 196] width 202 height 25
click at [623, 237] on span at bounding box center [623, 232] width 15 height 15
select select "8"
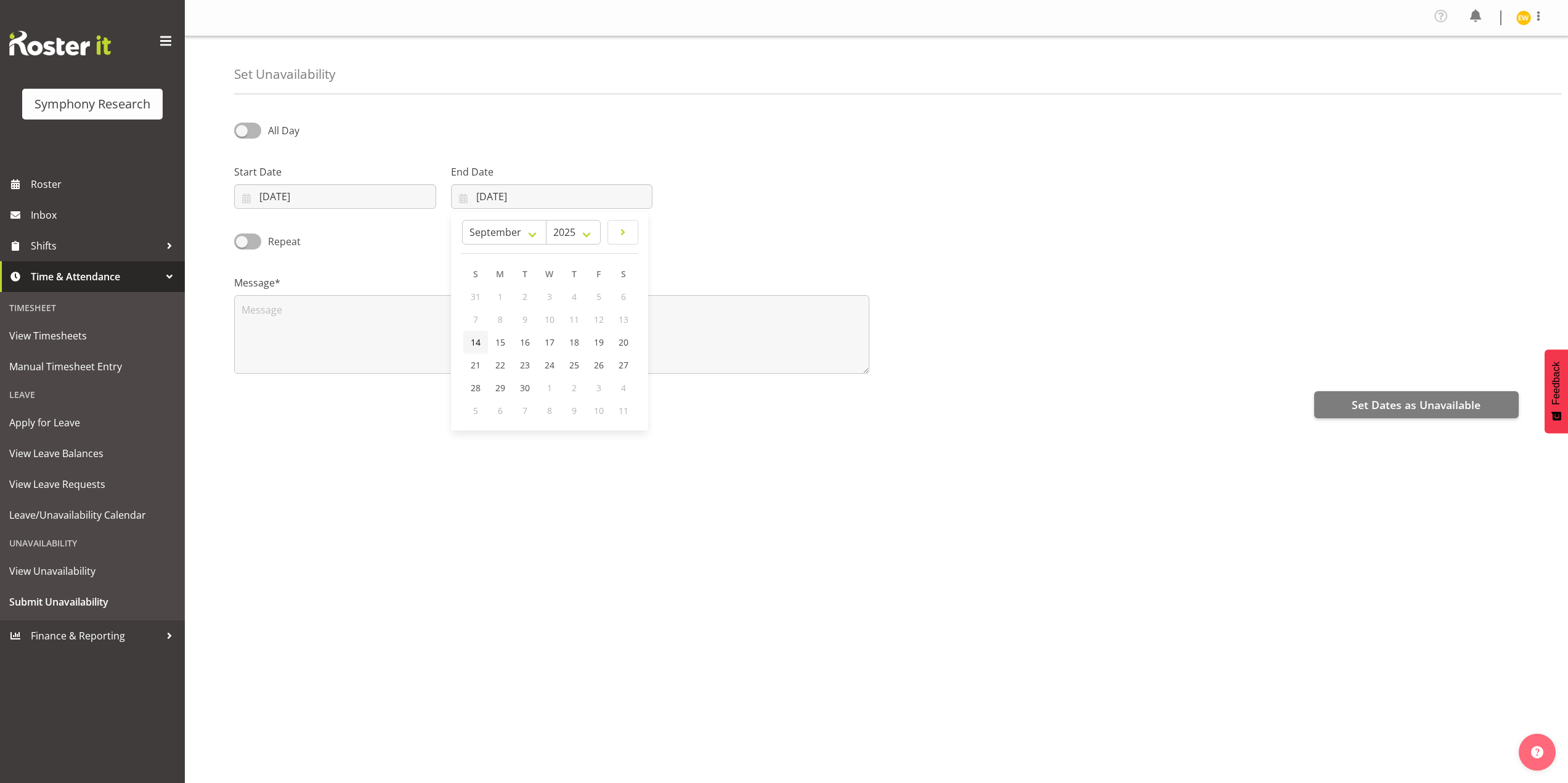
click at [476, 343] on span "14" at bounding box center [476, 342] width 10 height 12
type input "14/09/2025"
click at [296, 345] on textarea at bounding box center [552, 334] width 635 height 79
type textarea "a"
click at [1421, 413] on button "Set Dates as Unavailable" at bounding box center [1416, 405] width 204 height 27
